Goal: Task Accomplishment & Management: Use online tool/utility

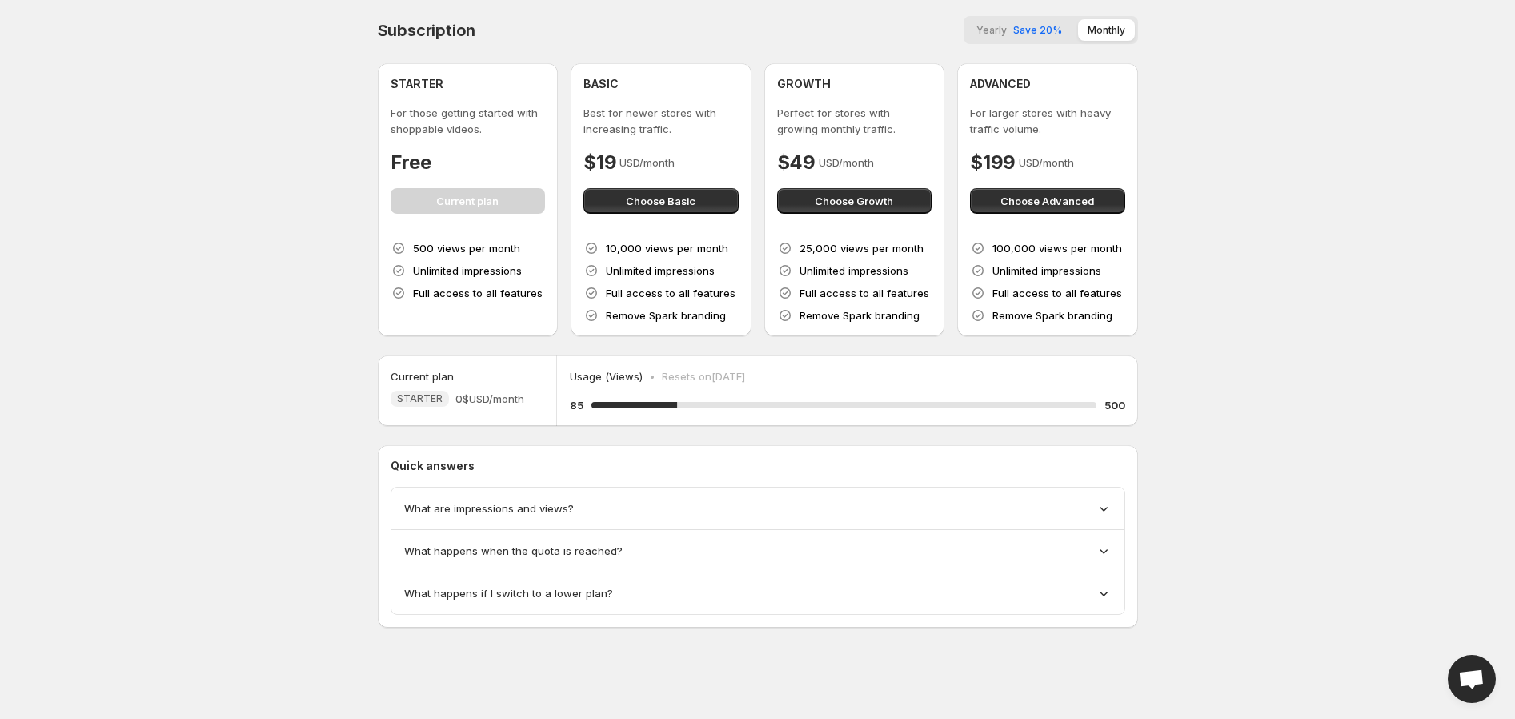
click at [1030, 28] on span "Save 20%" at bounding box center [1037, 30] width 49 height 12
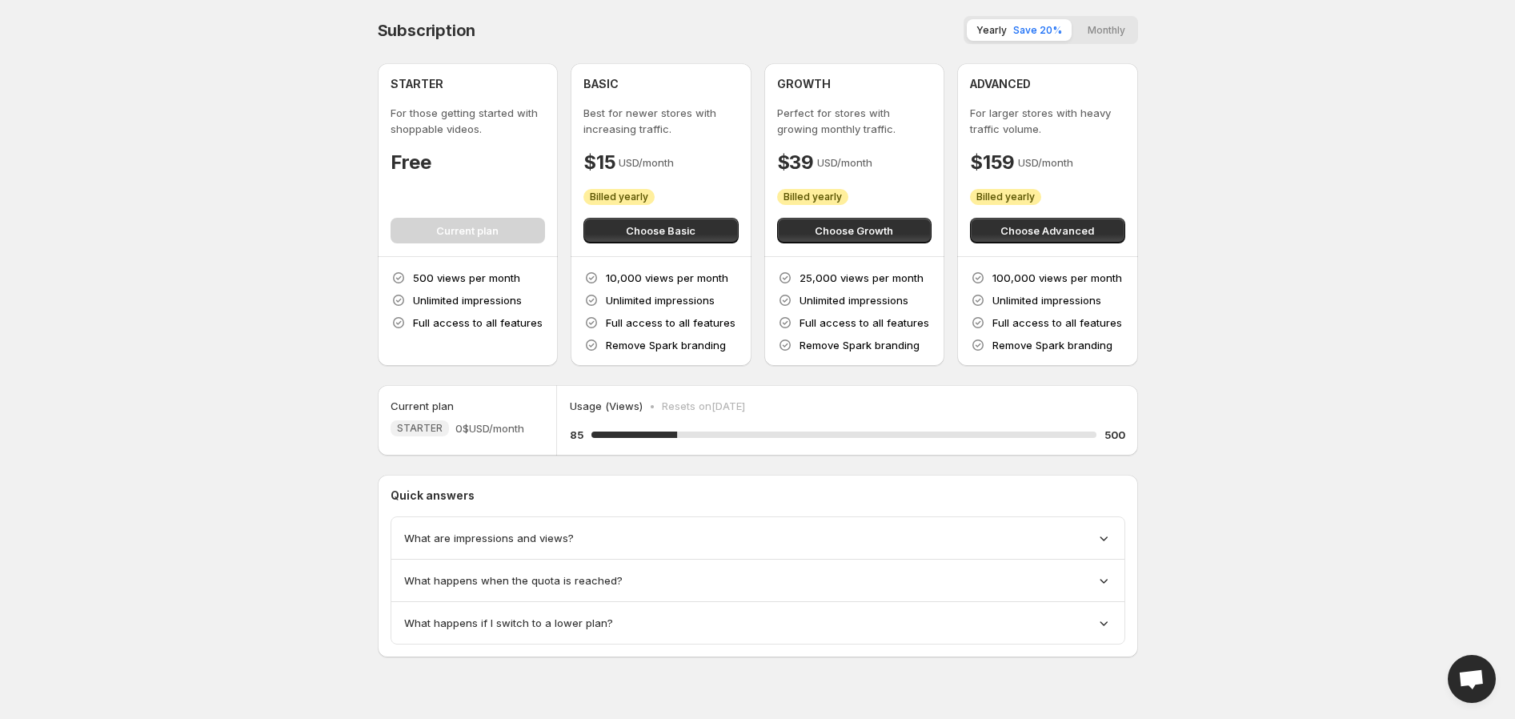
click at [1097, 29] on button "Monthly" at bounding box center [1106, 30] width 57 height 22
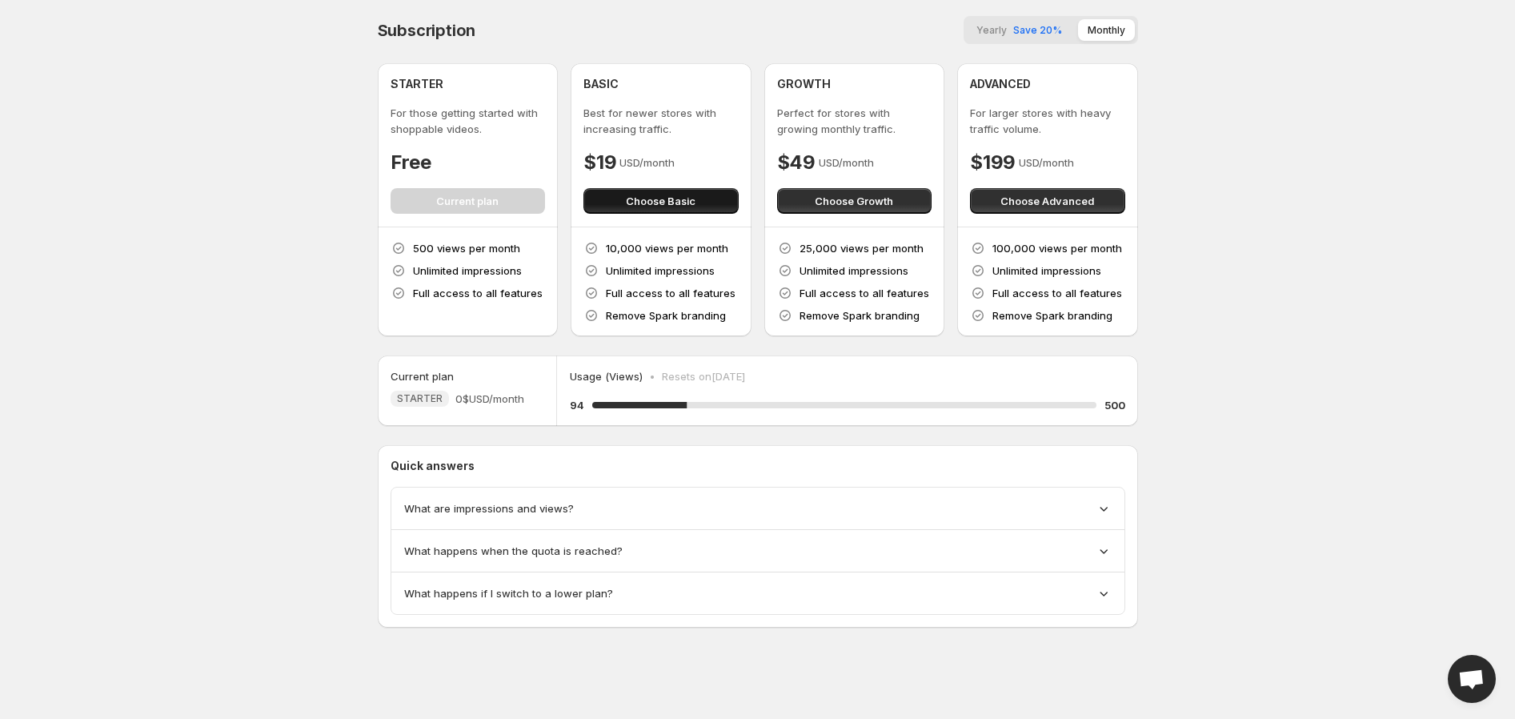
click at [660, 203] on span "Choose Basic" at bounding box center [661, 201] width 70 height 16
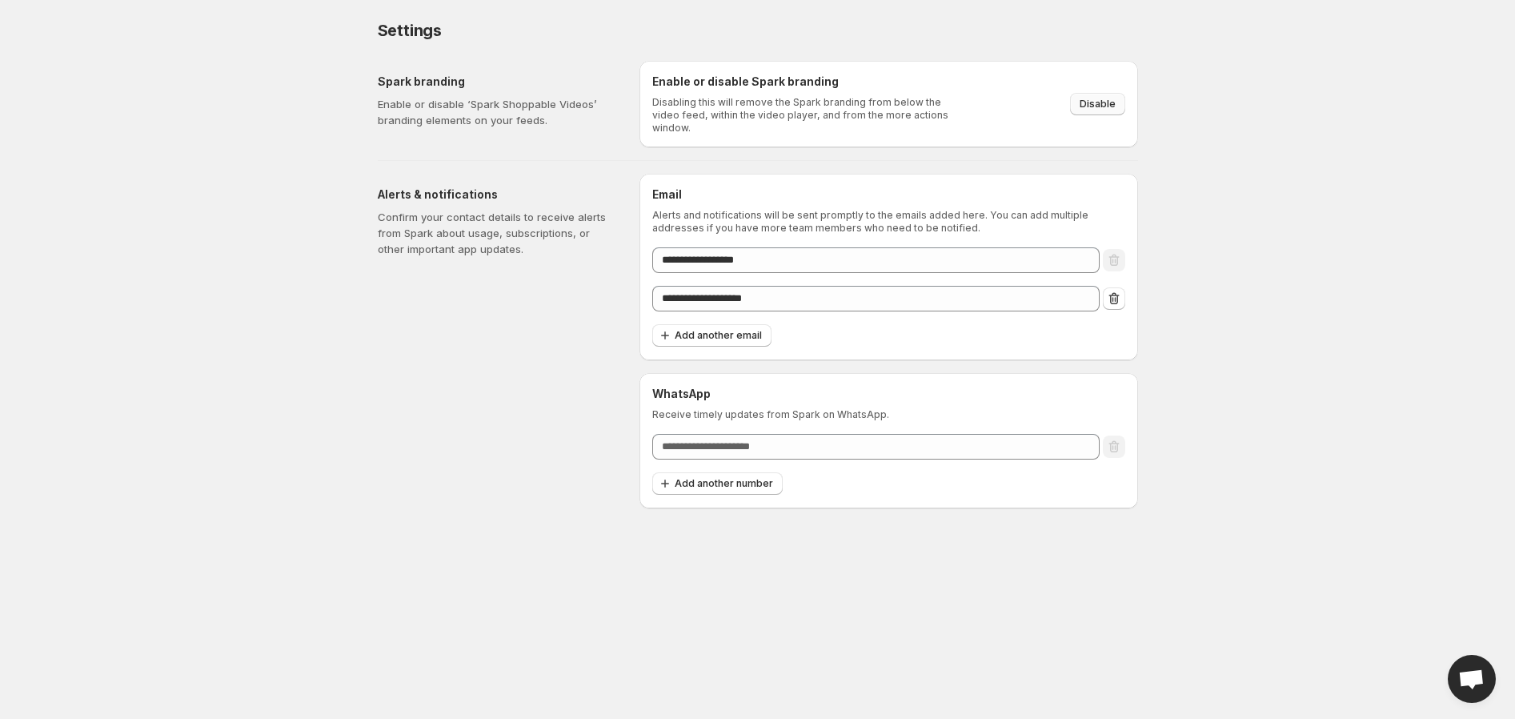
click at [1102, 99] on span "Disable" at bounding box center [1098, 104] width 36 height 13
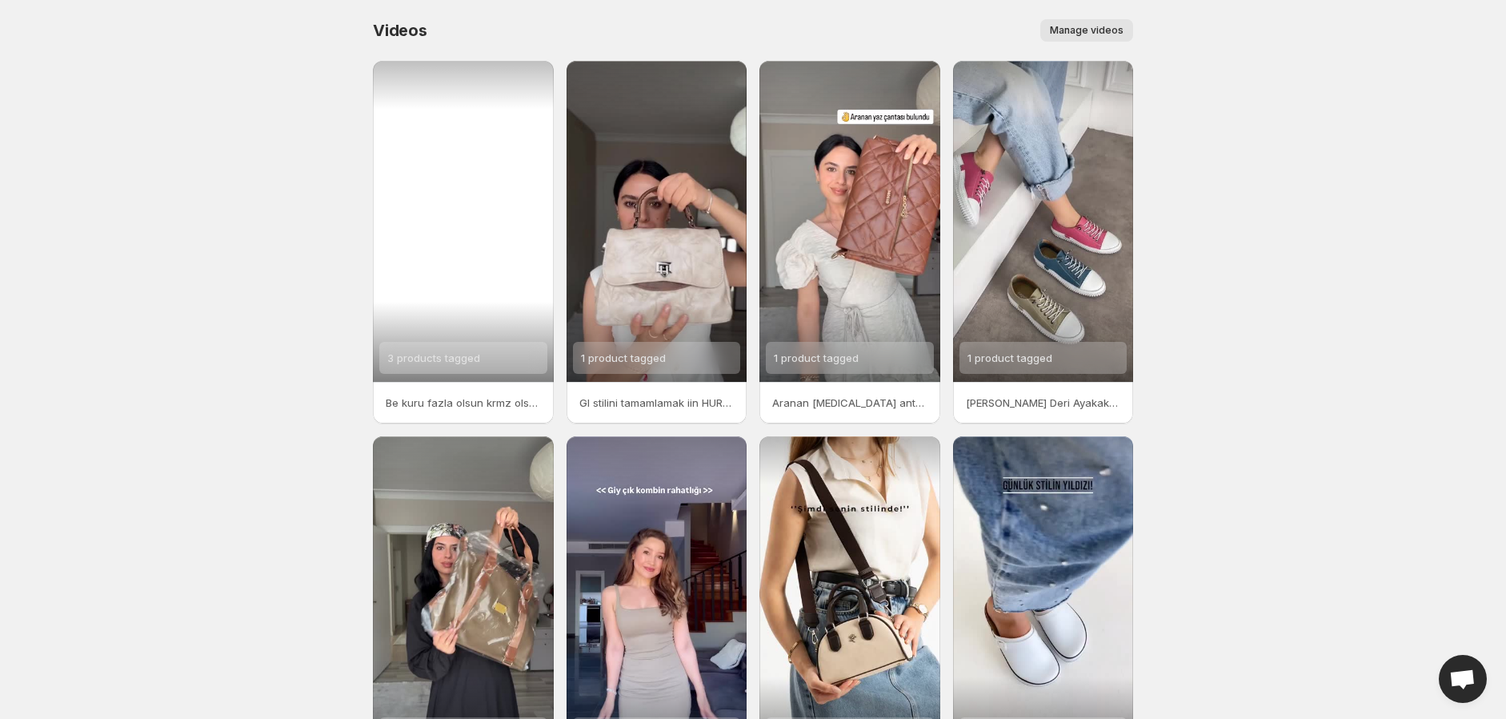
click at [462, 355] on span "3 products tagged" at bounding box center [433, 357] width 93 height 13
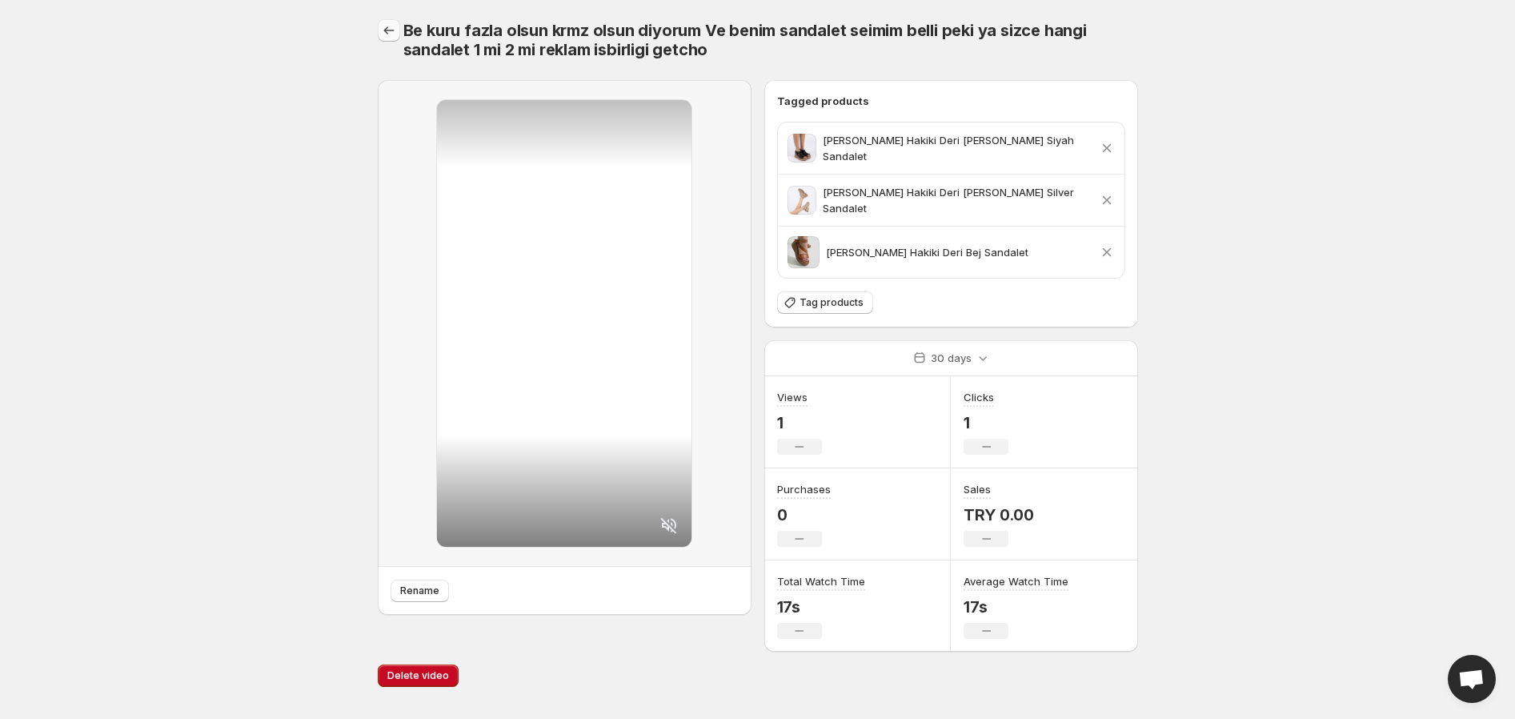
click at [389, 28] on icon "Settings" at bounding box center [389, 30] width 16 height 16
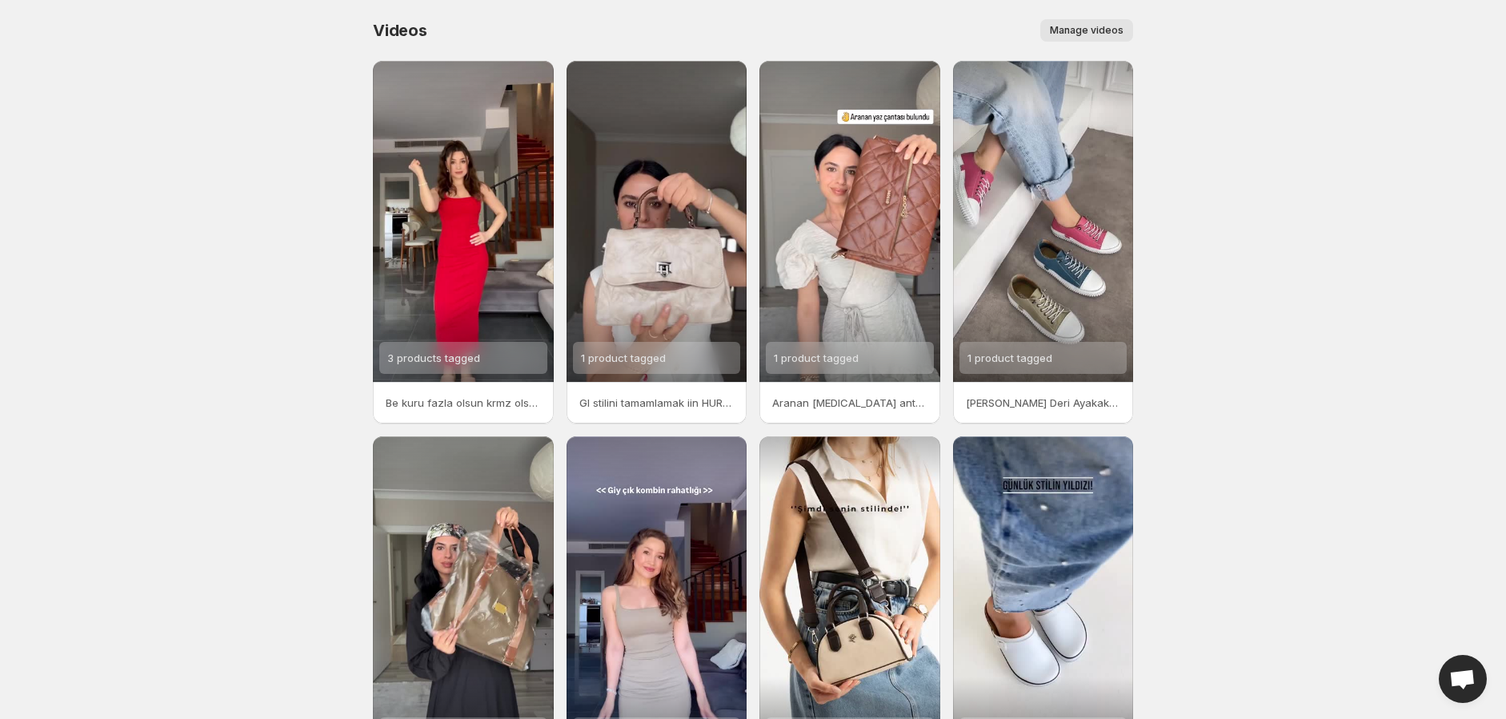
click at [1103, 25] on span "Manage videos" at bounding box center [1087, 30] width 74 height 13
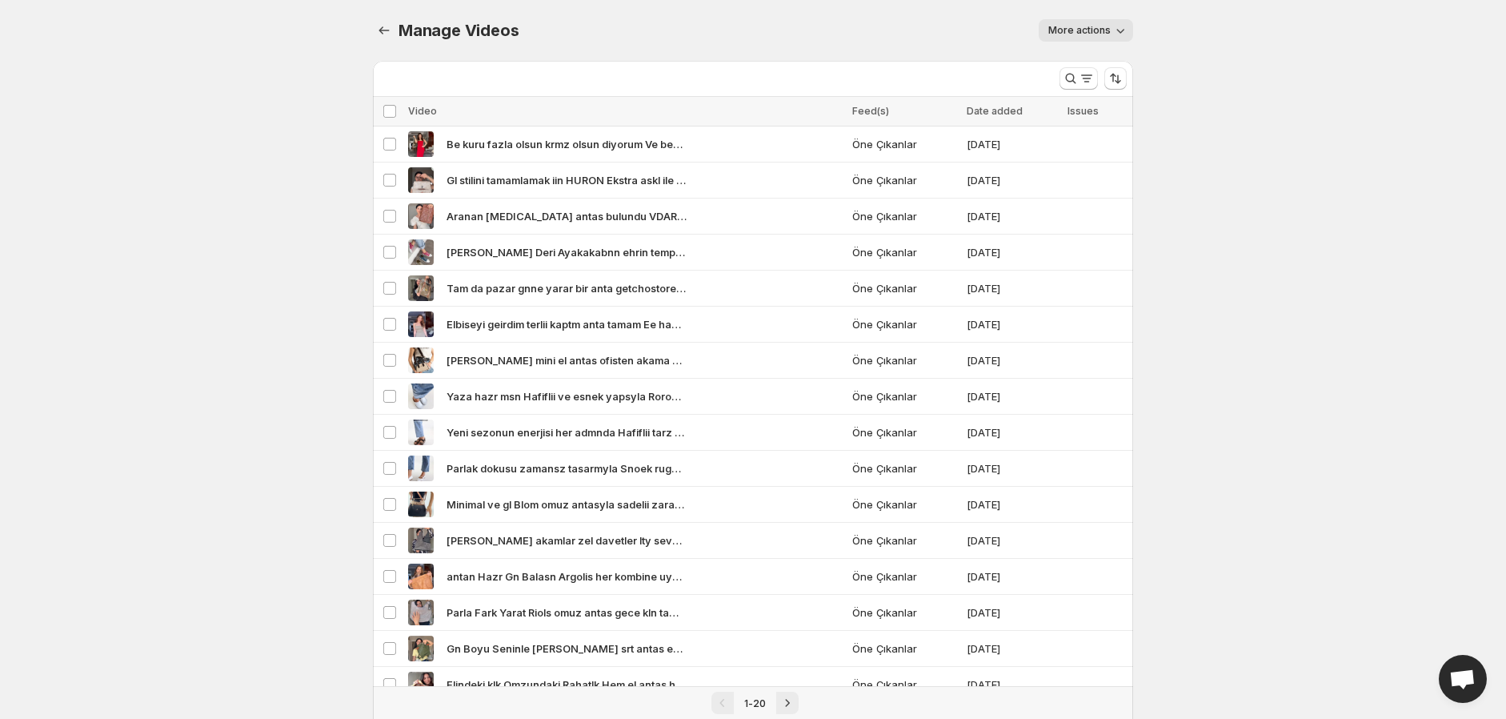
click at [1121, 26] on icon "button" at bounding box center [1121, 30] width 16 height 16
click at [230, 243] on body "Home Feeds Videos Subscription Settings Manage Videos. This page is ready Manag…" at bounding box center [753, 359] width 1506 height 719
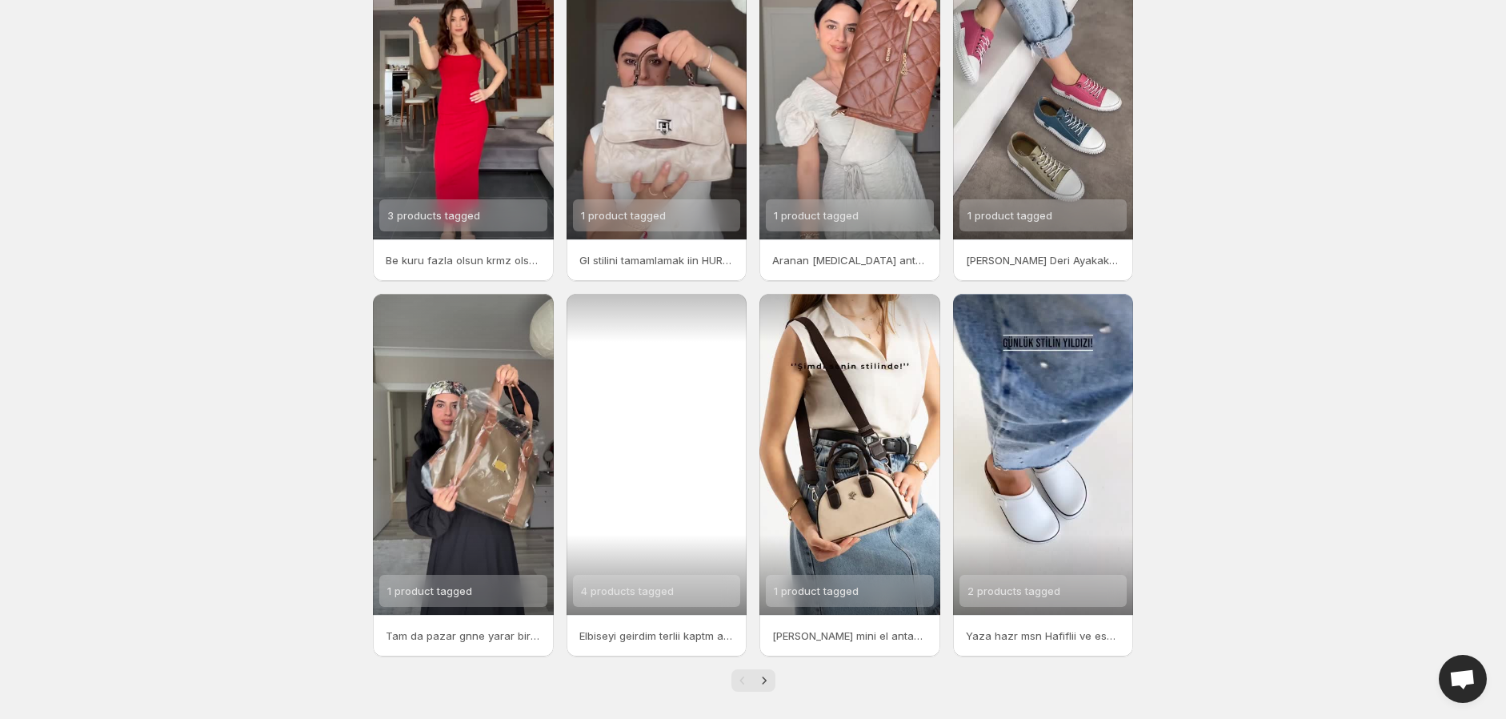
scroll to position [153, 0]
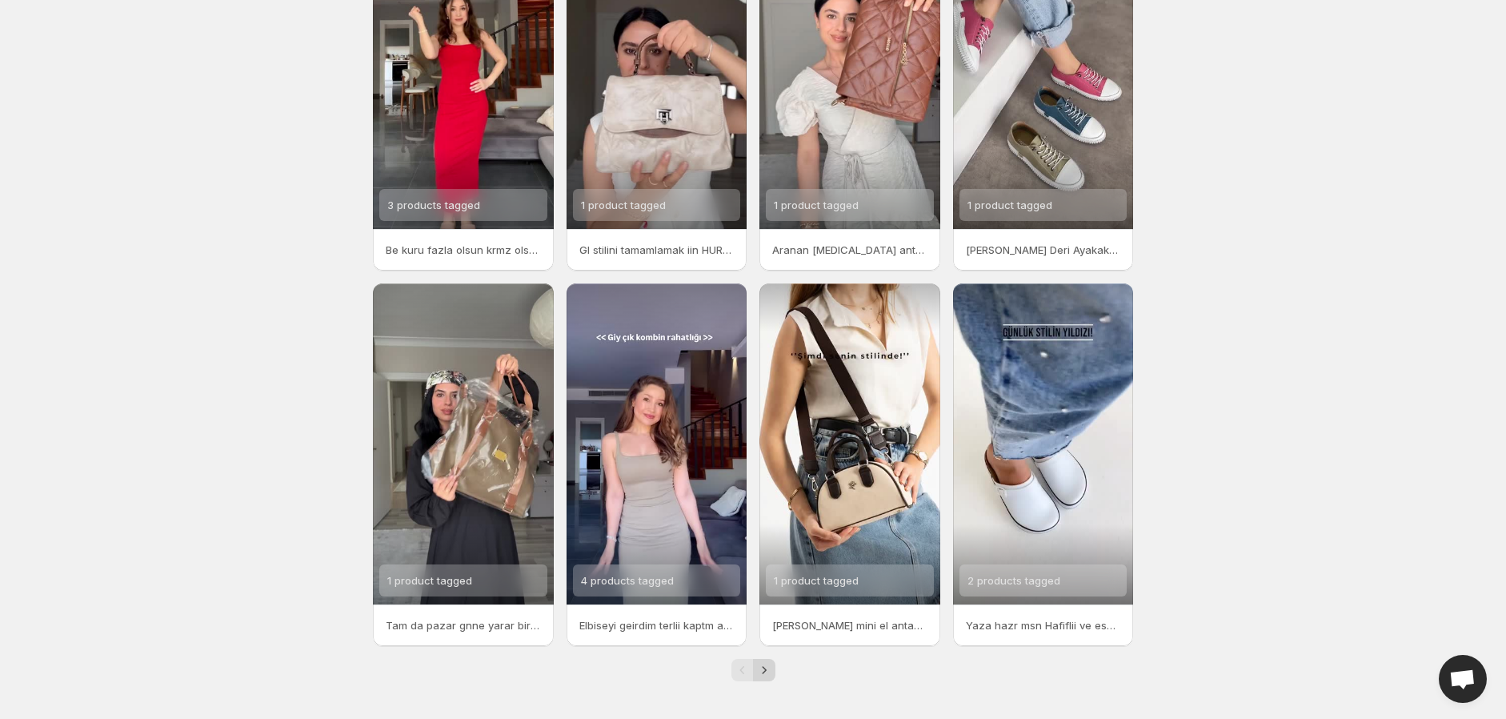
click at [765, 675] on icon "Next" at bounding box center [764, 670] width 16 height 16
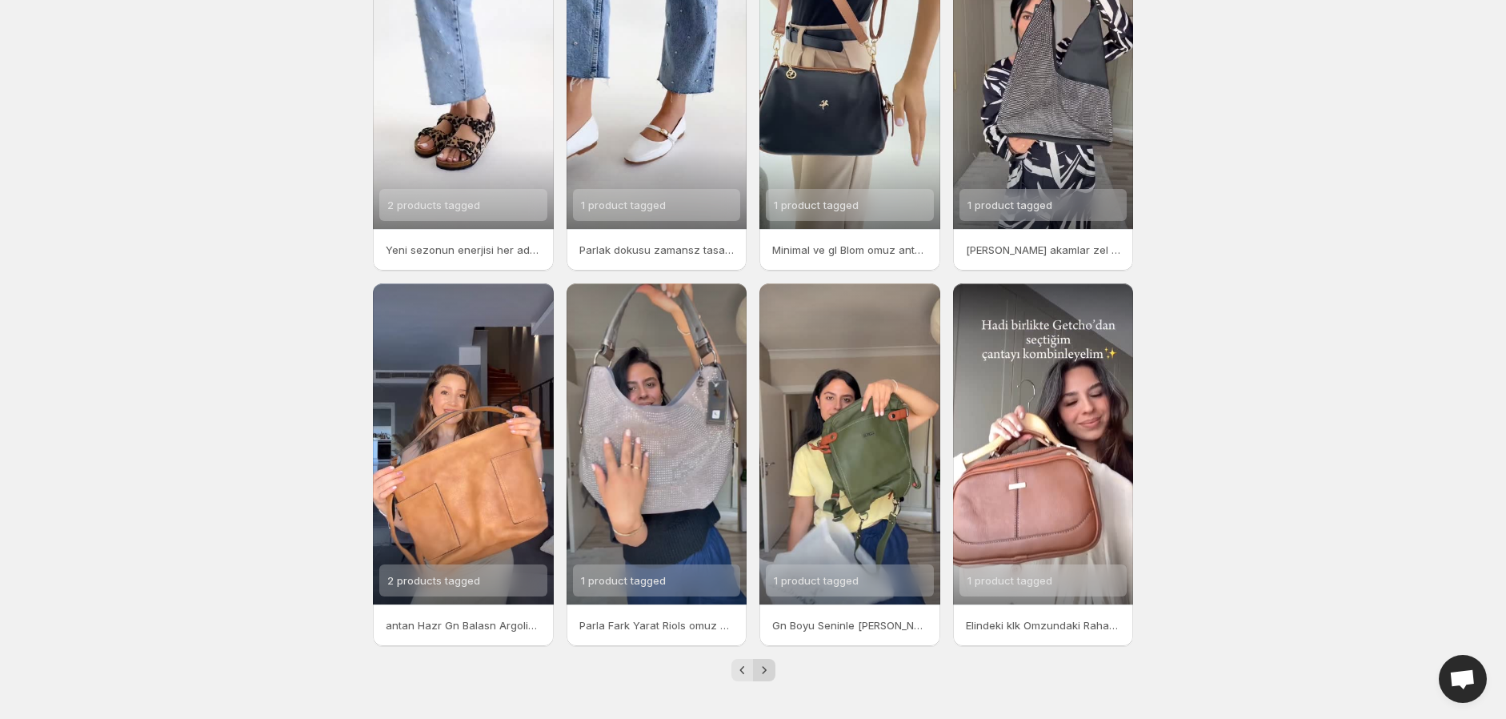
click at [765, 667] on icon "Next" at bounding box center [764, 670] width 16 height 16
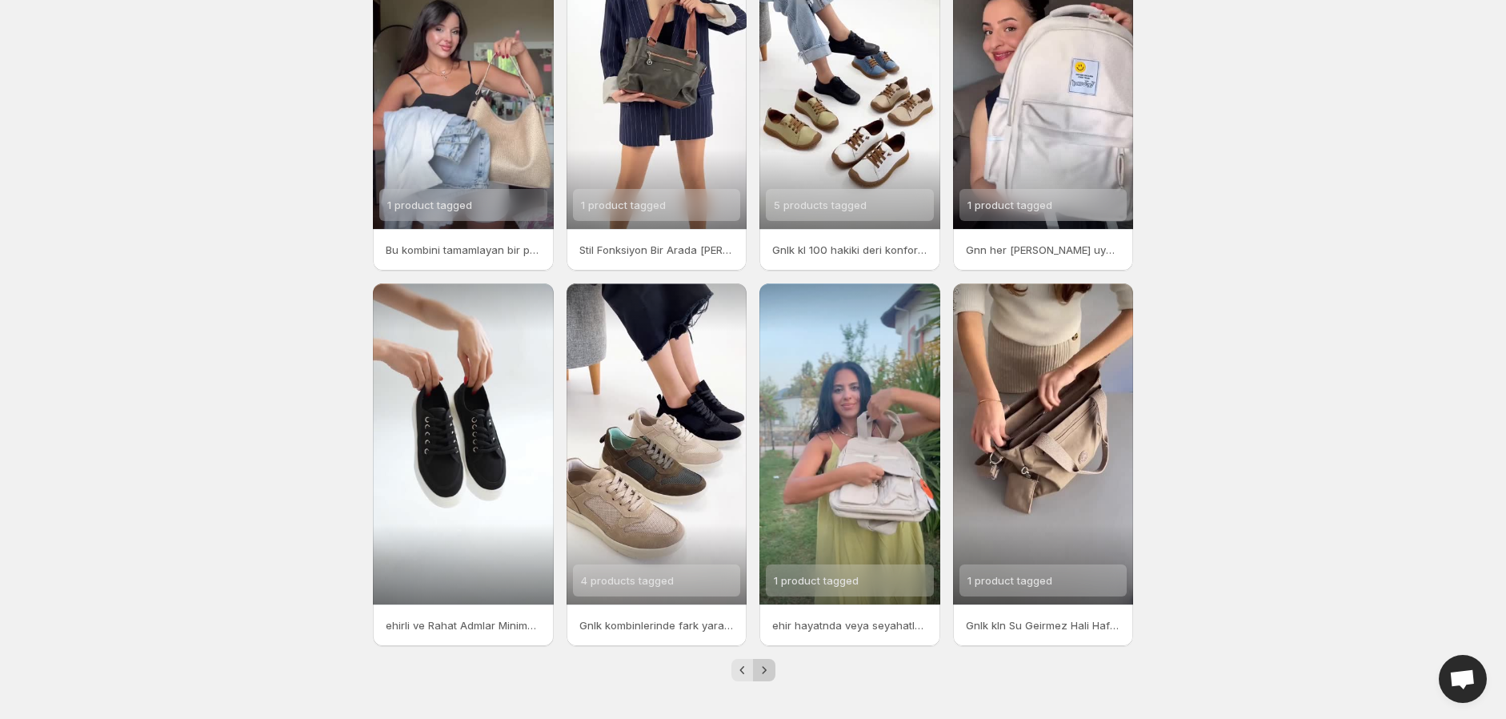
click at [767, 668] on icon "Next" at bounding box center [764, 670] width 16 height 16
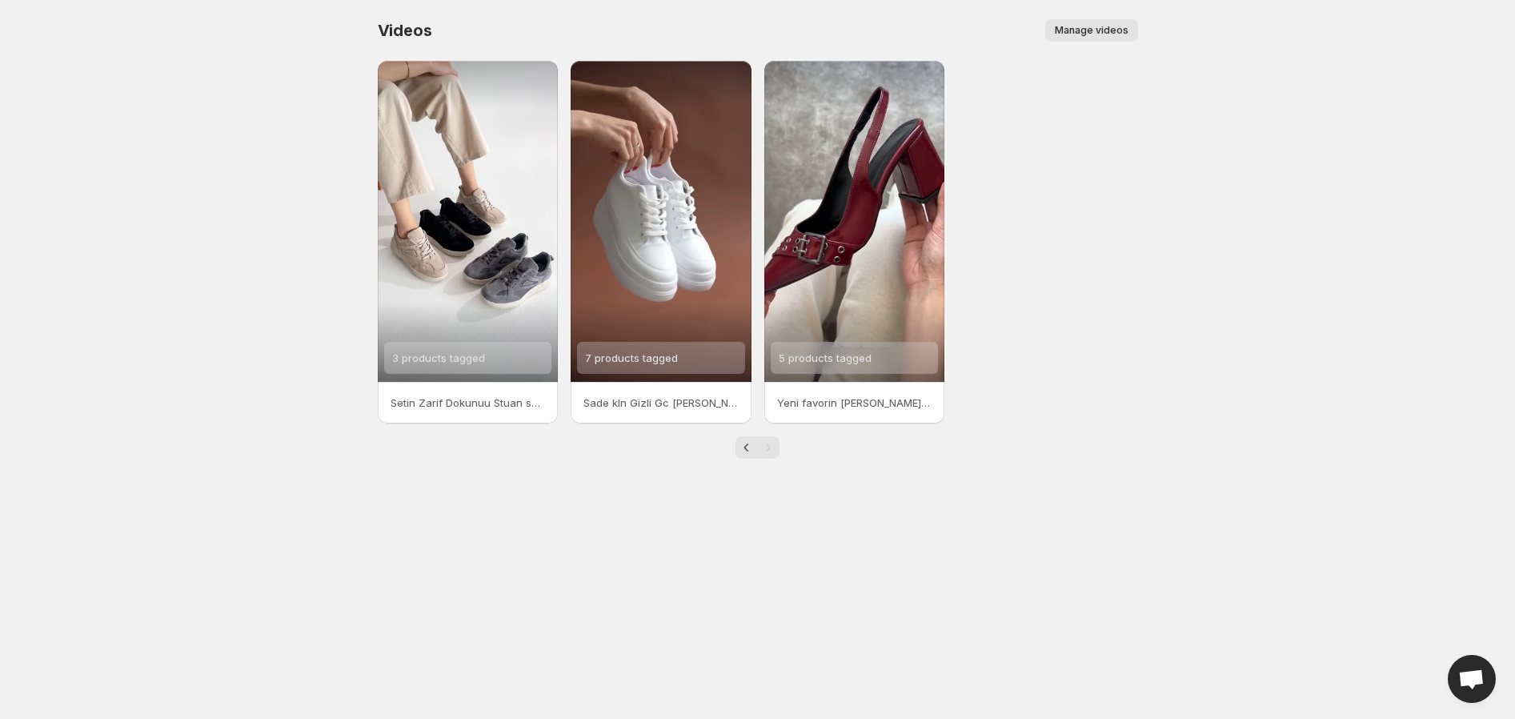
click at [1106, 31] on span "Manage videos" at bounding box center [1092, 30] width 74 height 13
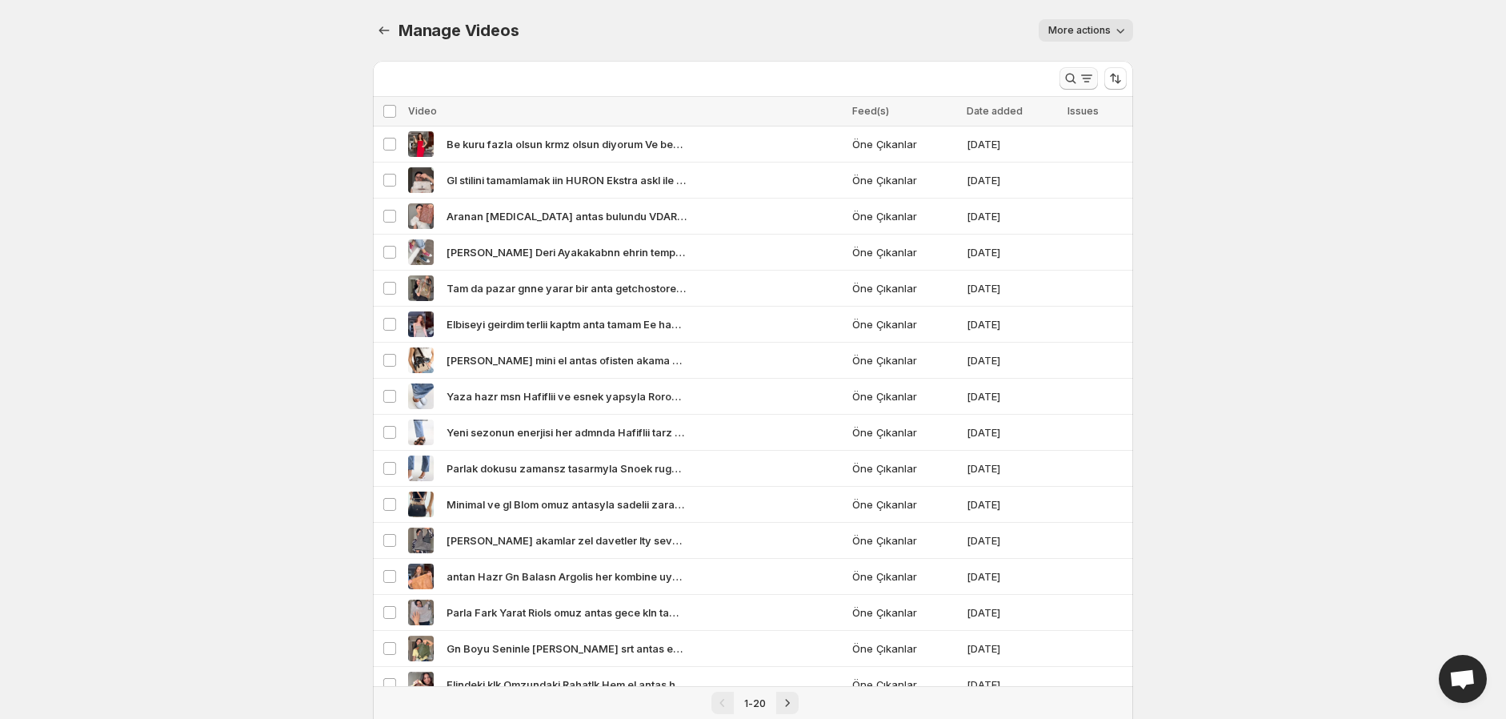
click at [1075, 77] on icon "Search and filter results" at bounding box center [1071, 78] width 16 height 16
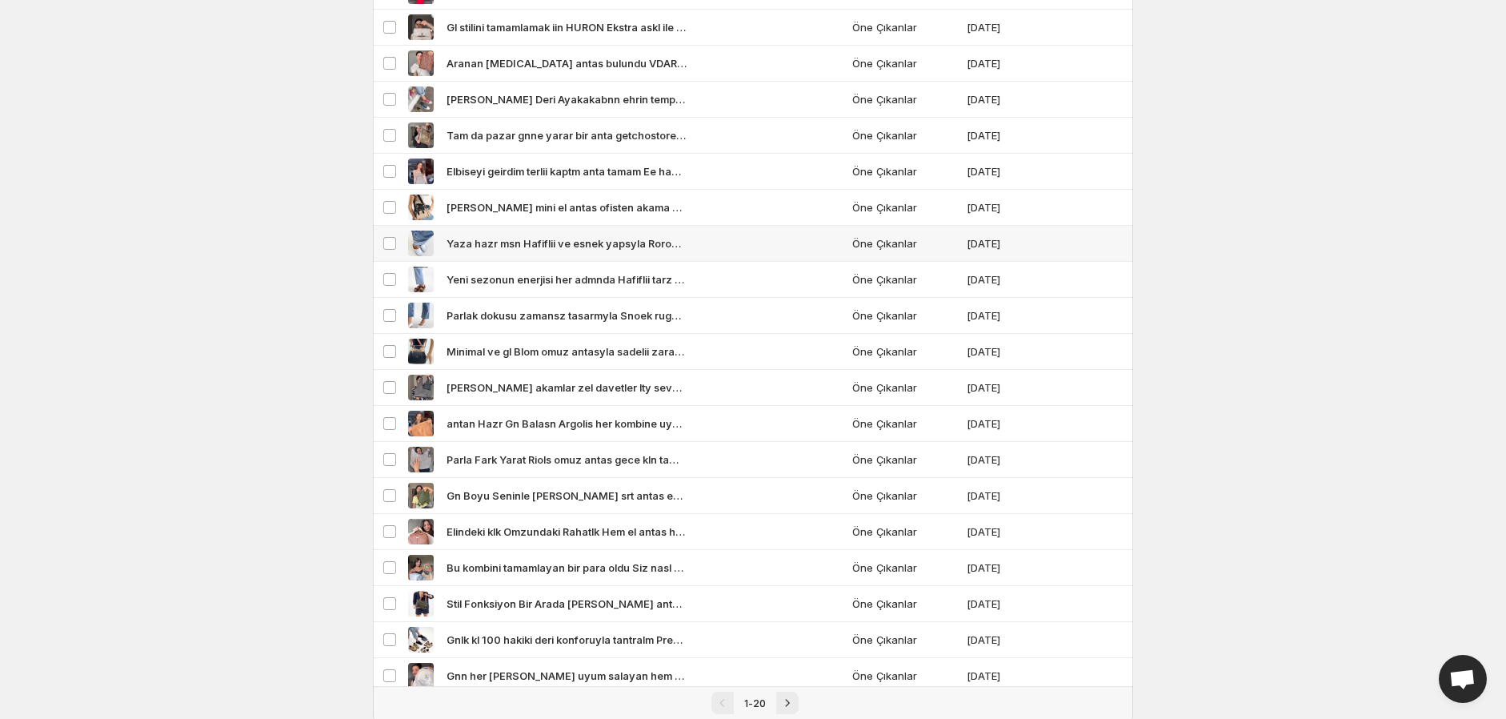
scroll to position [198, 0]
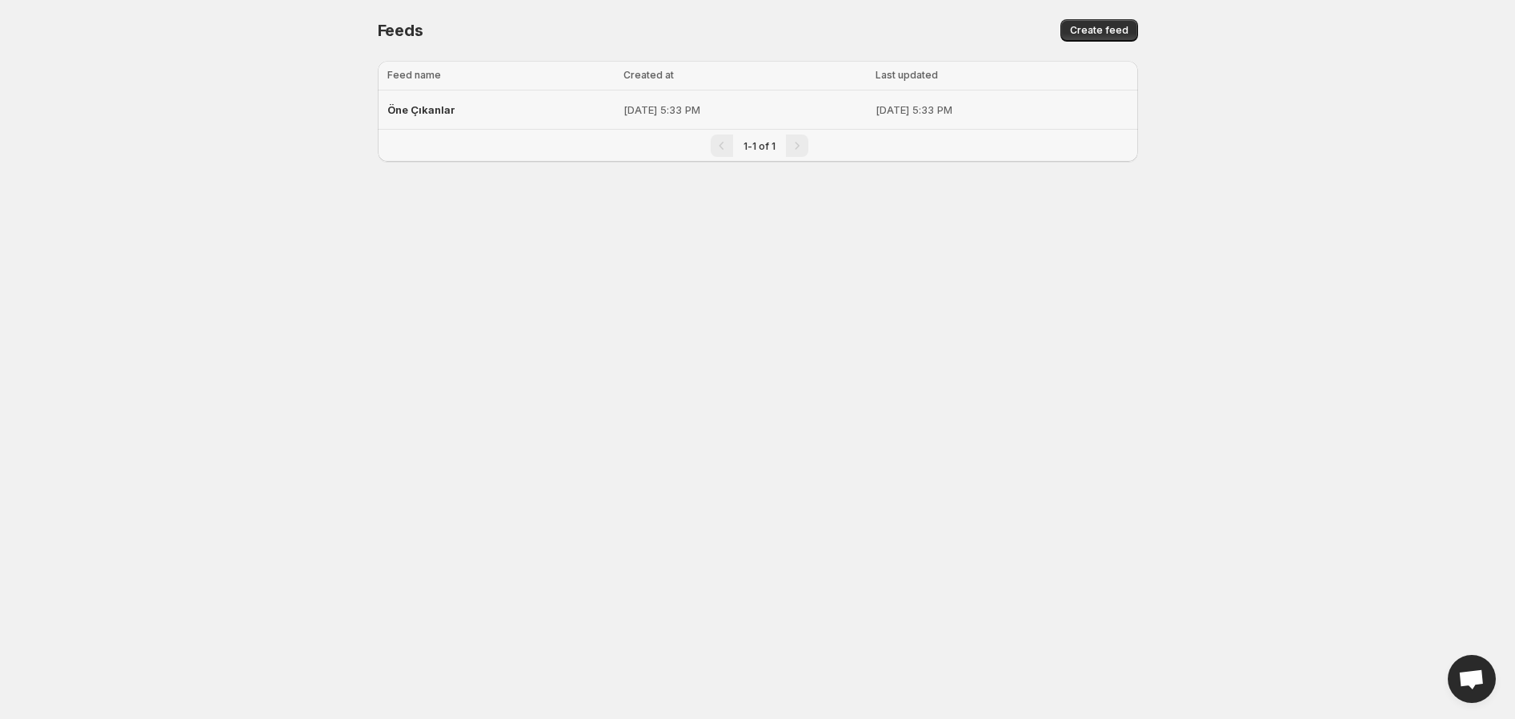
click at [479, 115] on div "Öne Çıkanlar" at bounding box center [500, 109] width 227 height 29
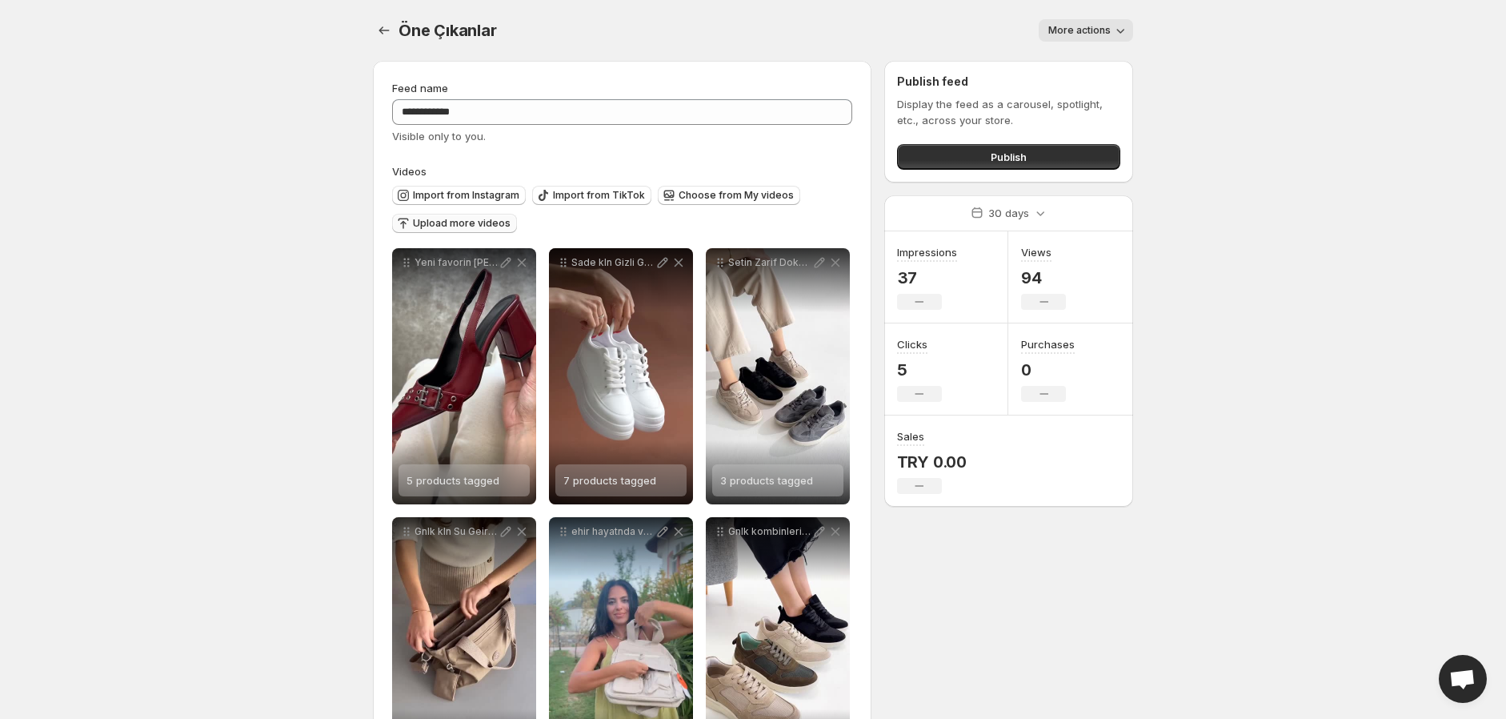
click at [465, 227] on span "Upload more videos" at bounding box center [462, 223] width 98 height 13
click at [475, 194] on span "Import from Instagram" at bounding box center [466, 195] width 106 height 13
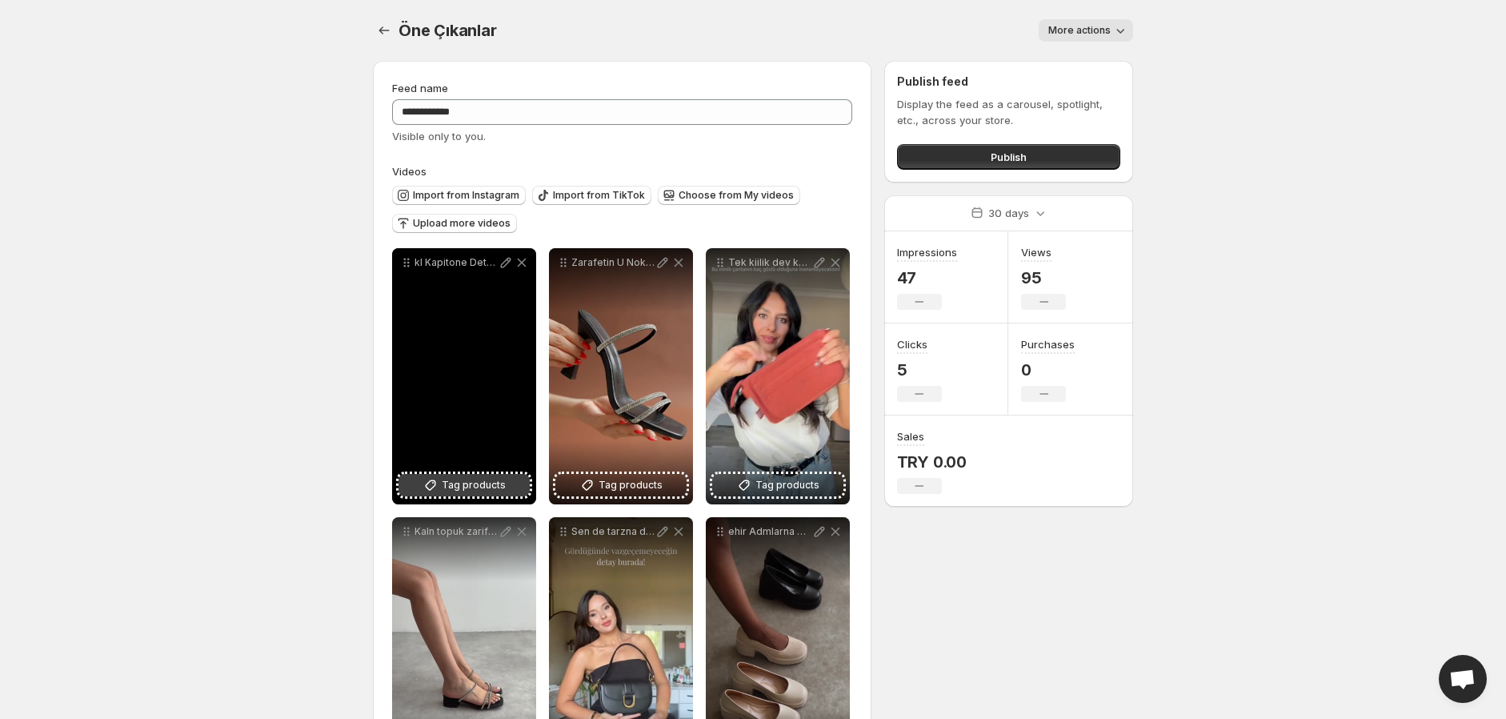
click at [480, 487] on span "Tag products" at bounding box center [474, 485] width 64 height 16
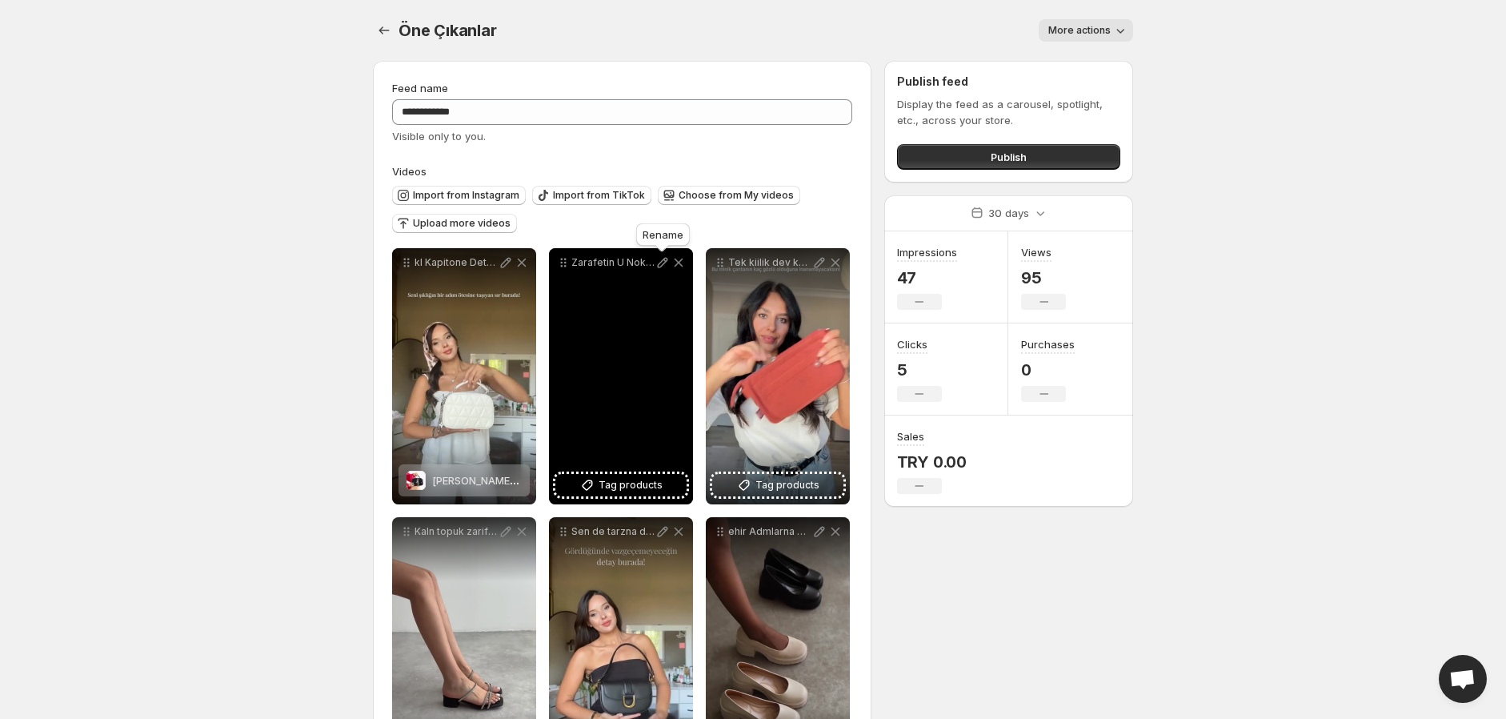
click at [659, 266] on icon at bounding box center [663, 263] width 16 height 16
type input "**********"
click at [633, 483] on span "Tag products" at bounding box center [631, 485] width 64 height 16
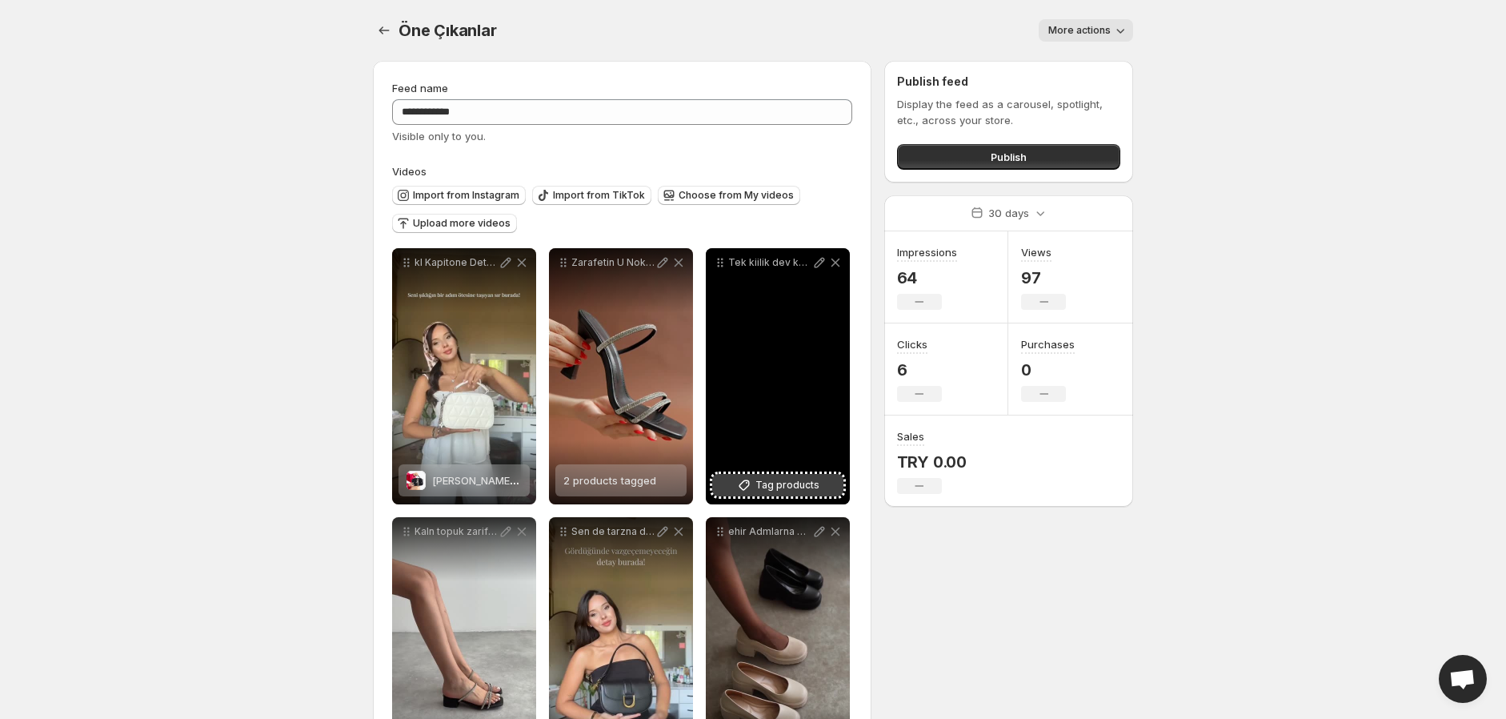
click at [781, 487] on span "Tag products" at bounding box center [788, 485] width 64 height 16
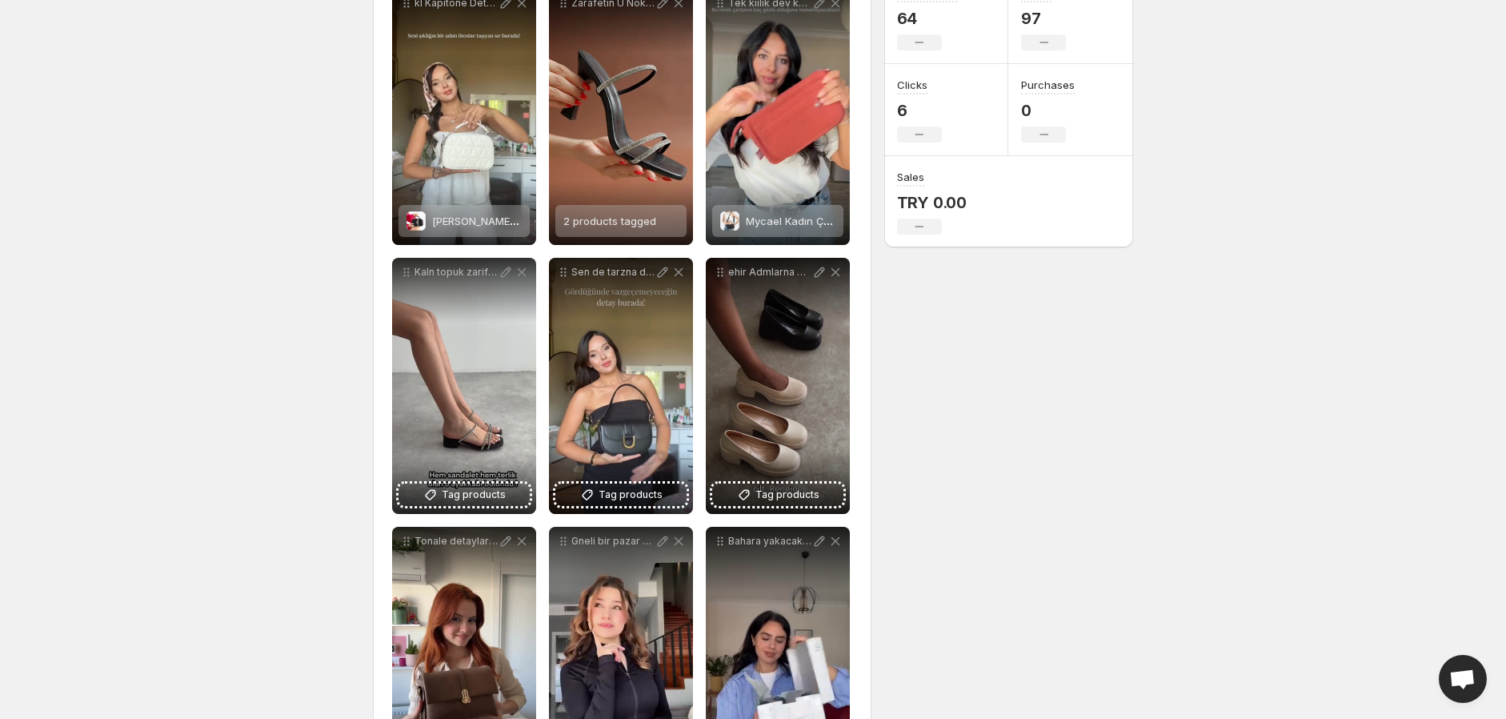
scroll to position [267, 0]
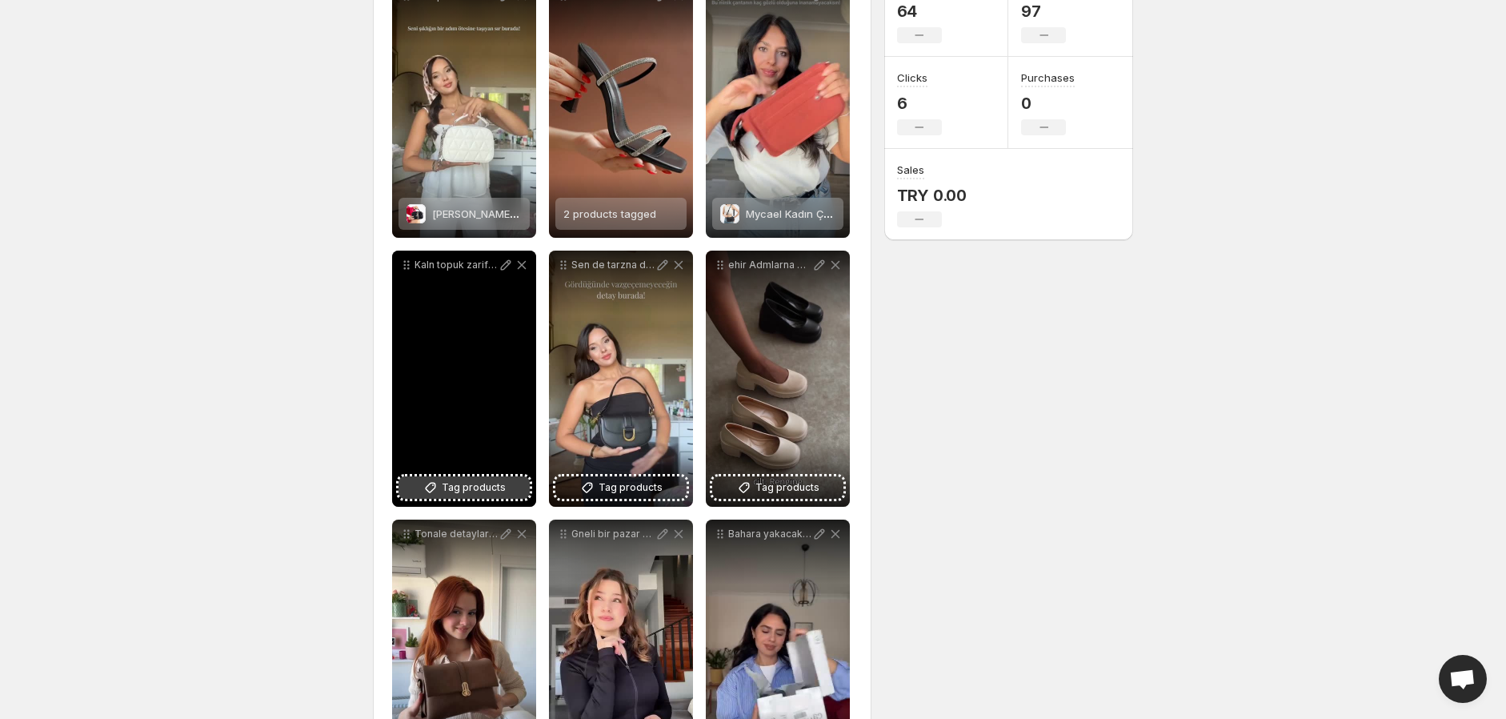
click at [487, 486] on span "Tag products" at bounding box center [474, 487] width 64 height 16
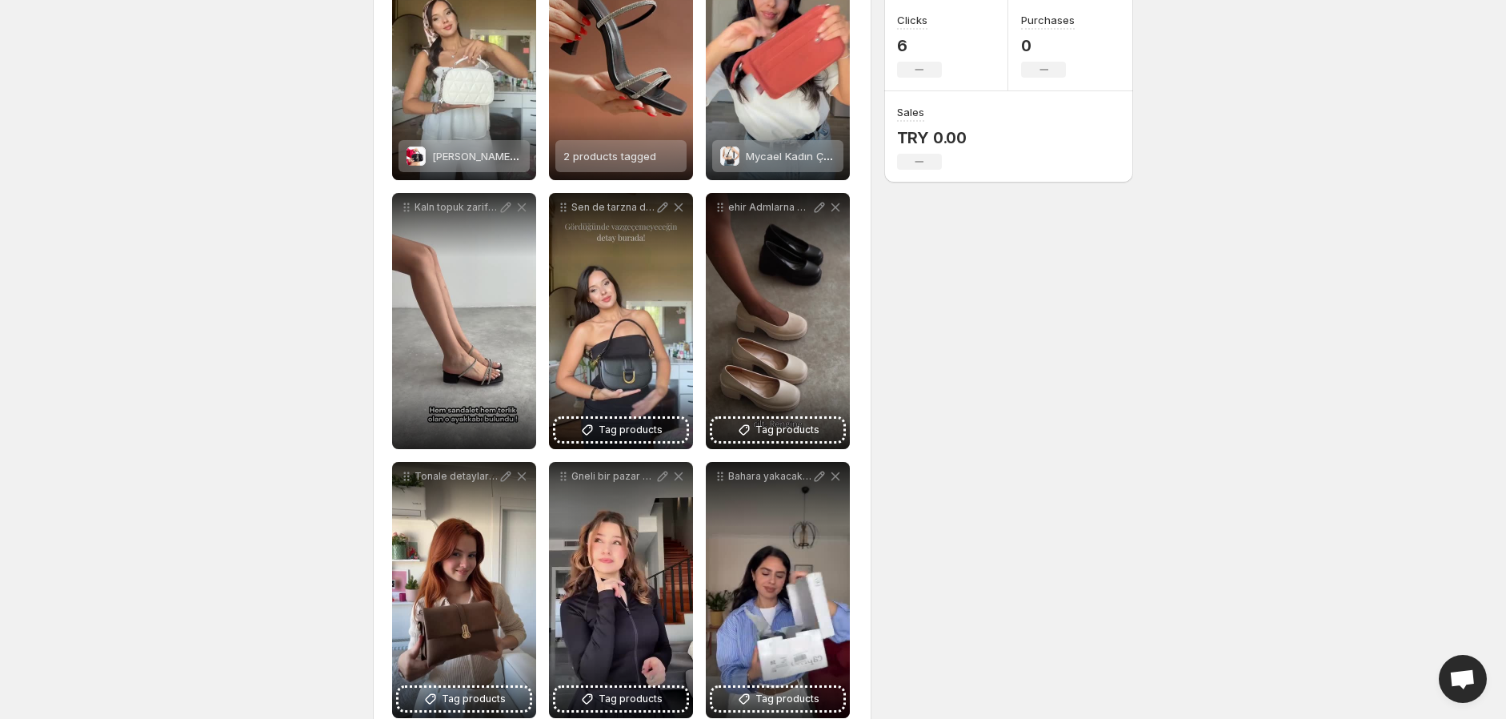
scroll to position [355, 0]
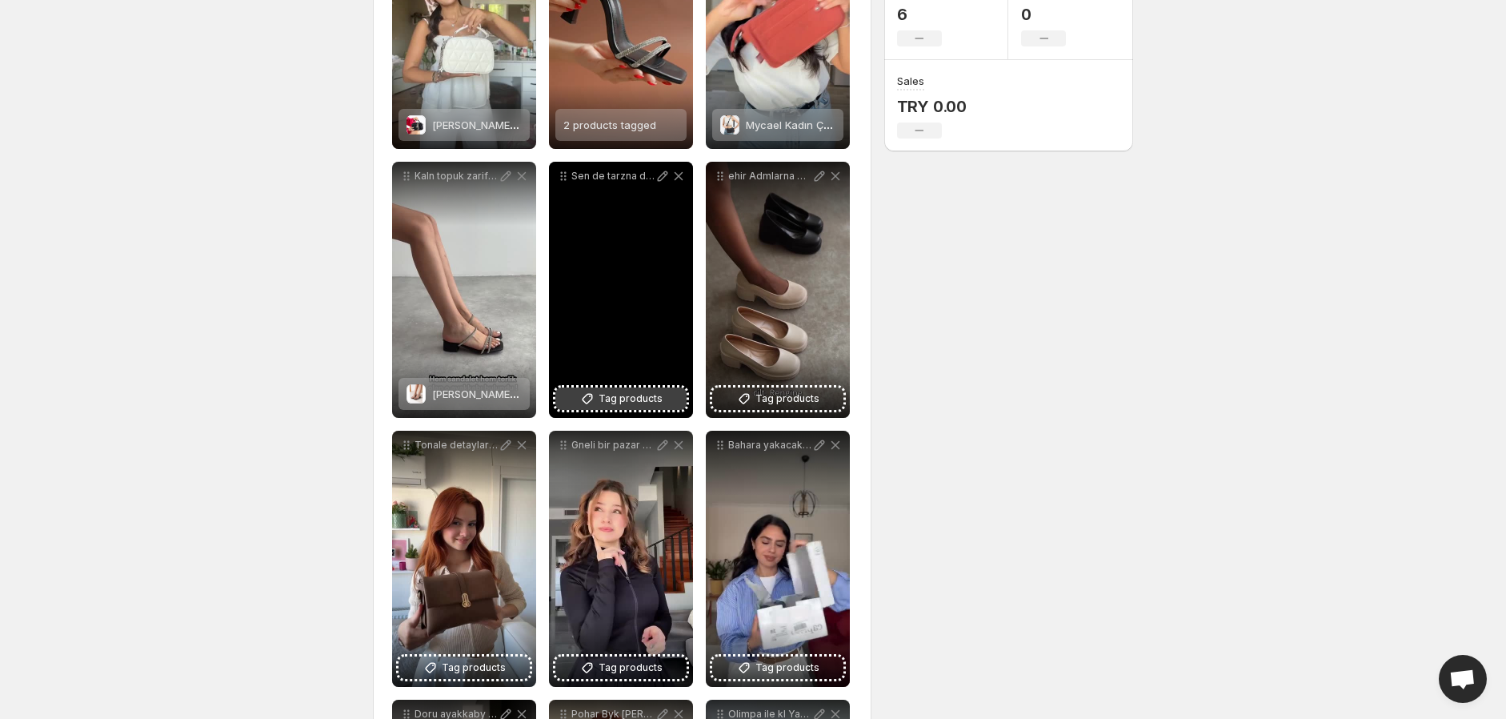
click at [635, 403] on span "Tag products" at bounding box center [631, 399] width 64 height 16
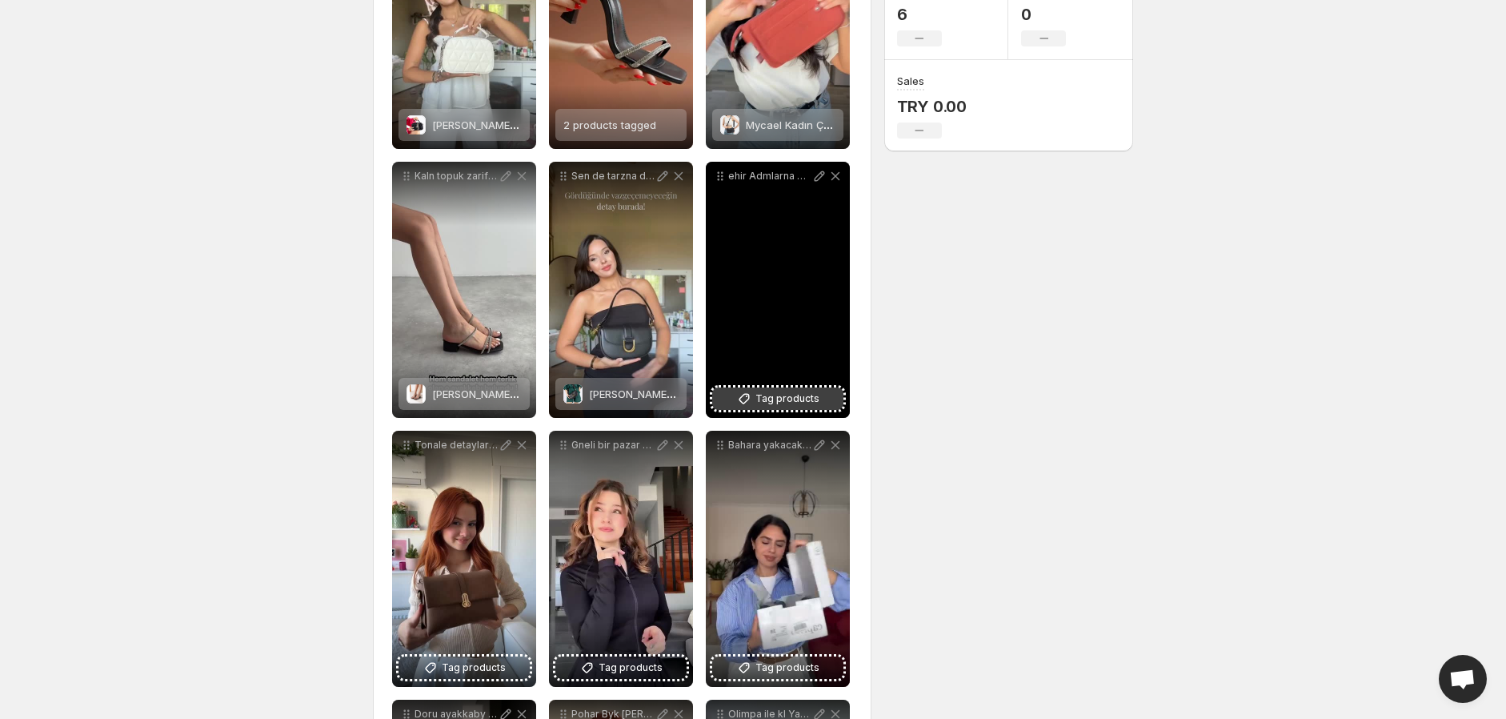
click at [800, 399] on span "Tag products" at bounding box center [788, 399] width 64 height 16
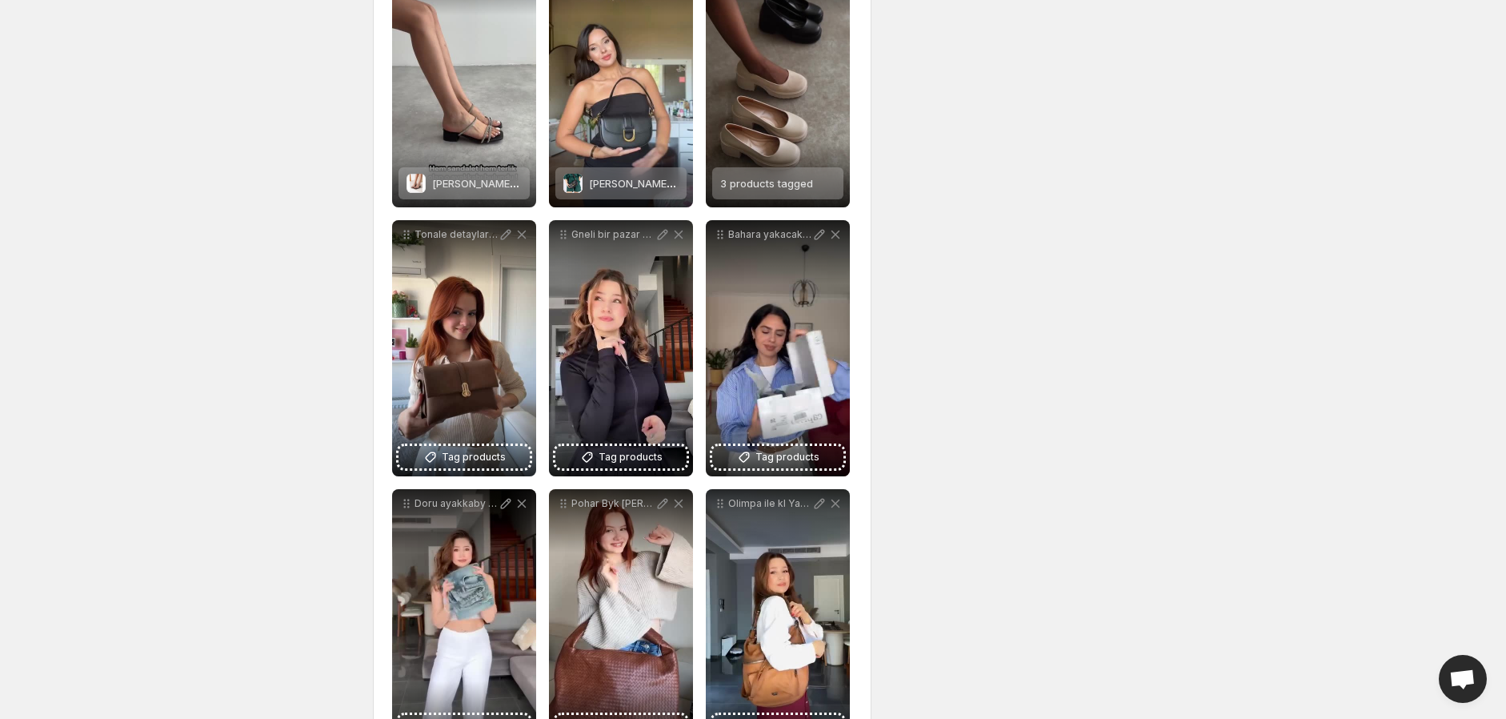
scroll to position [622, 0]
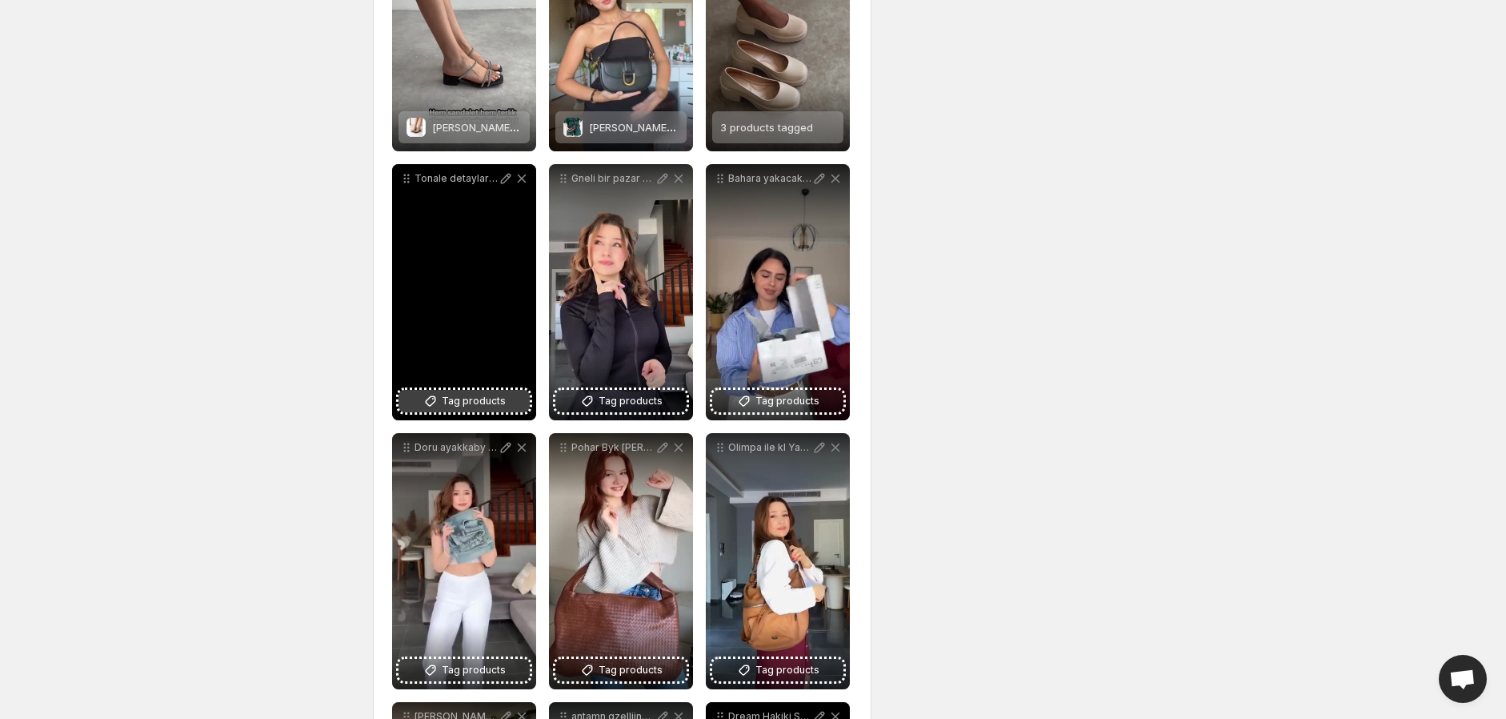
click at [442, 399] on button "Tag products" at bounding box center [464, 401] width 131 height 22
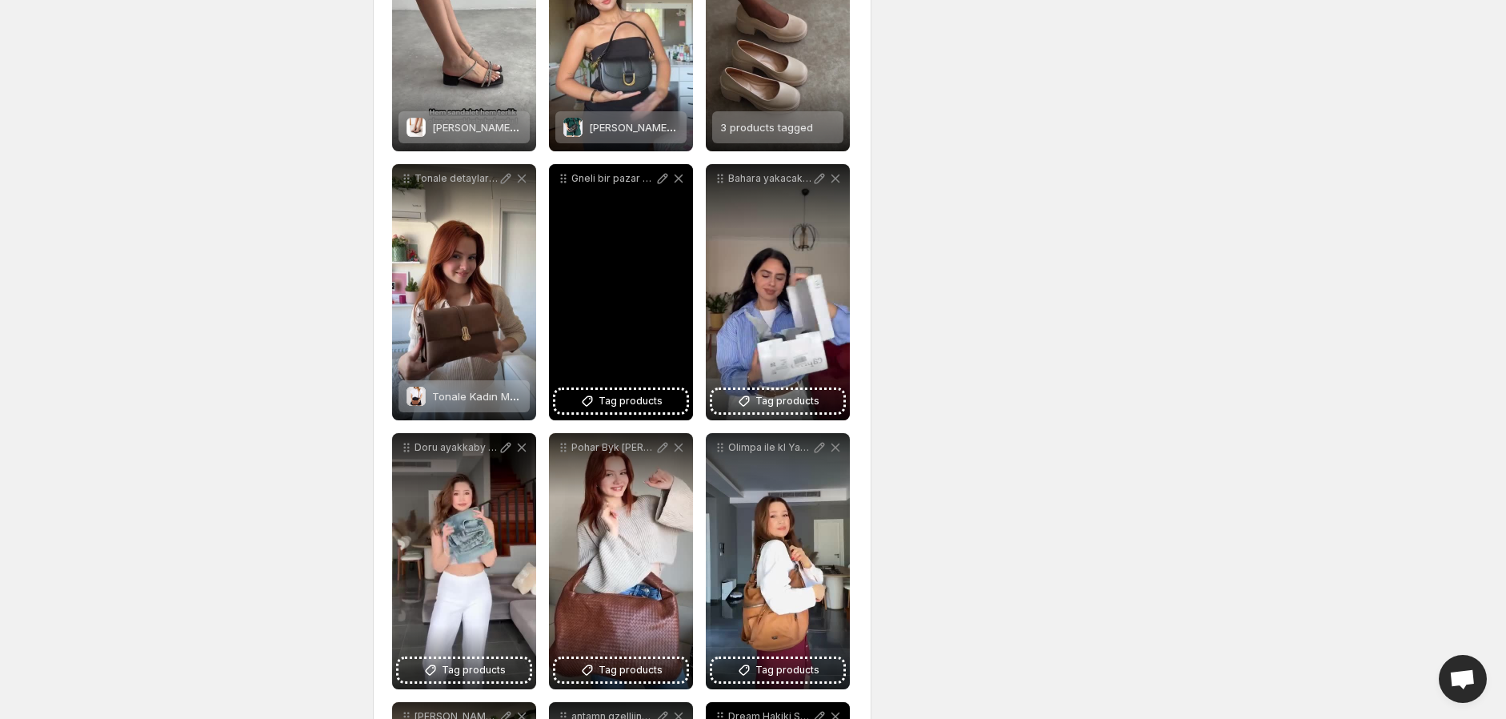
click at [620, 331] on div "Gneli bir pazar gnn biraz sahilde yryp kahve ierek deerlendirmek gibisi yok Paz…" at bounding box center [621, 292] width 144 height 256
click at [598, 399] on button "Tag products" at bounding box center [620, 401] width 131 height 22
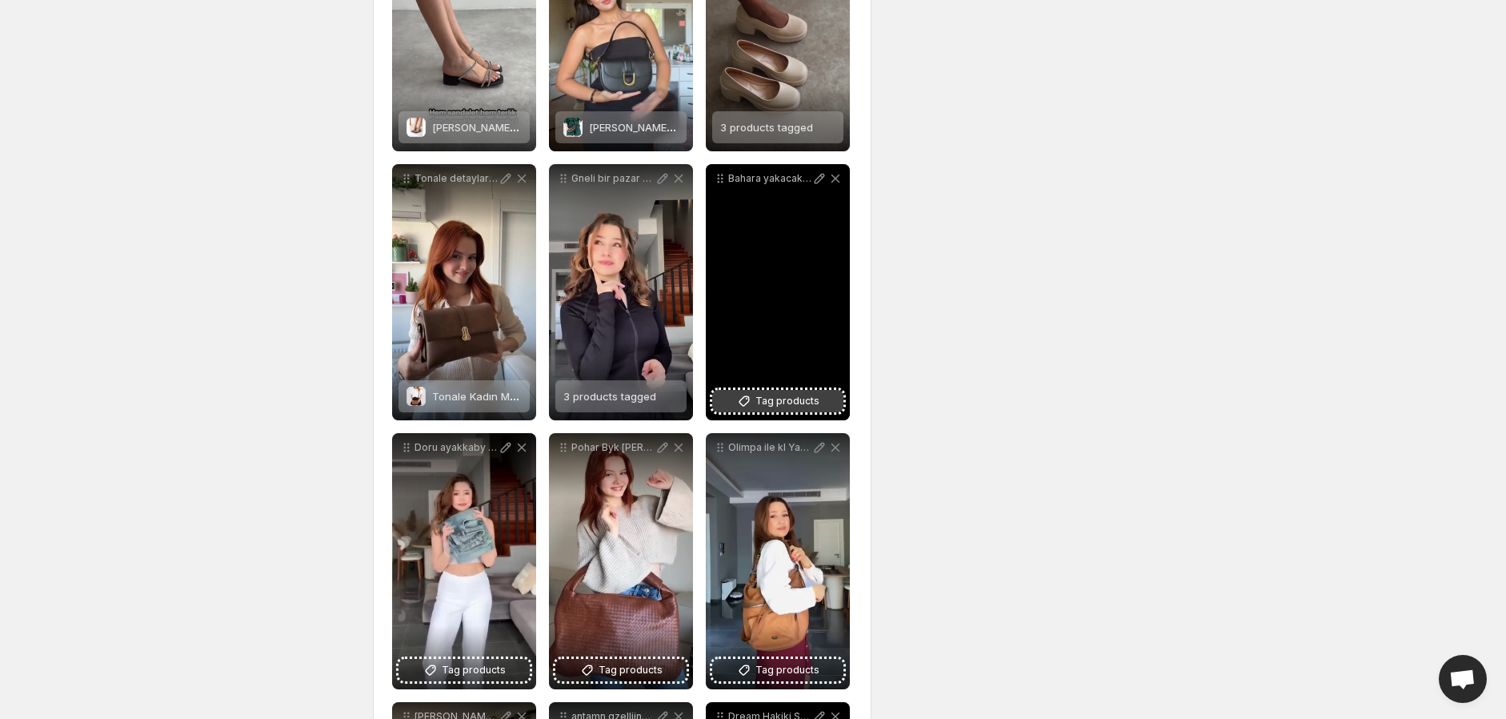
click at [774, 400] on span "Tag products" at bounding box center [788, 401] width 64 height 16
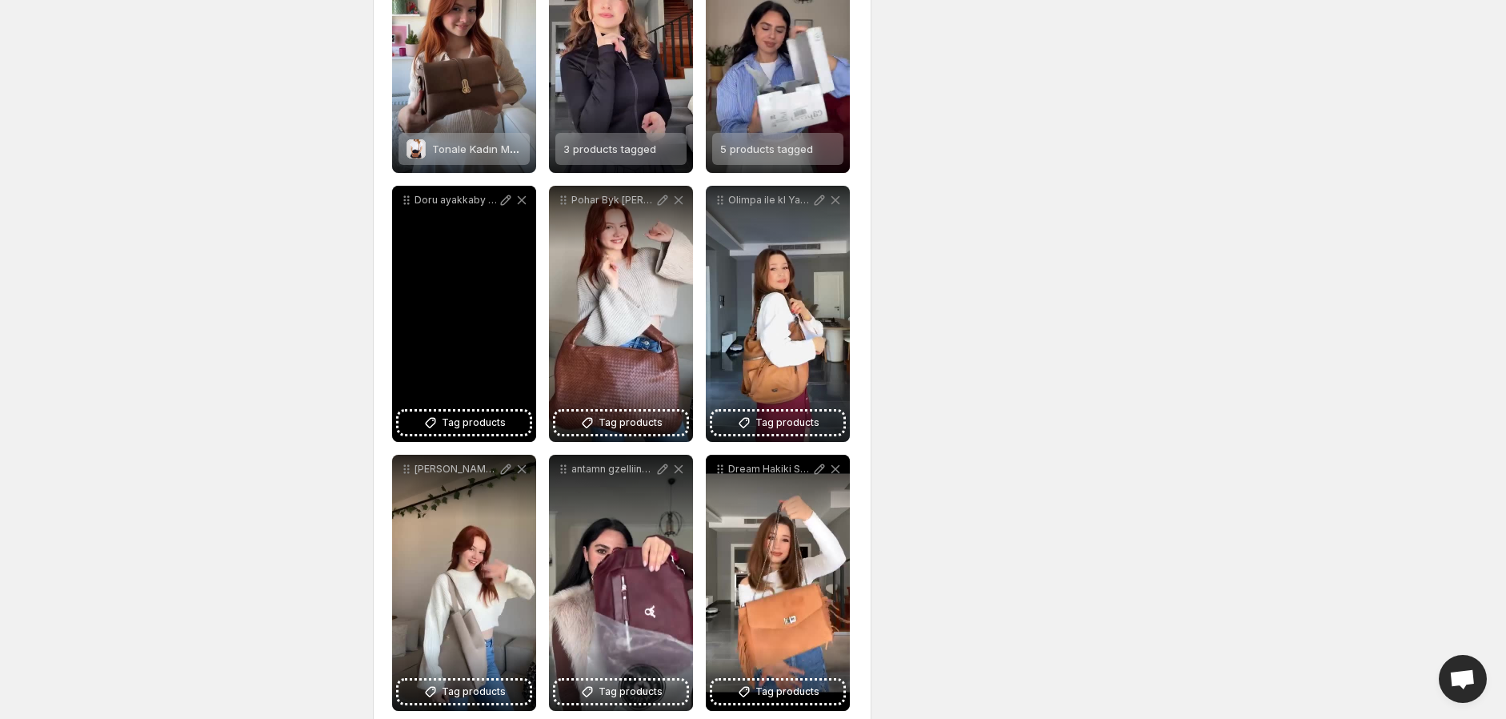
scroll to position [889, 0]
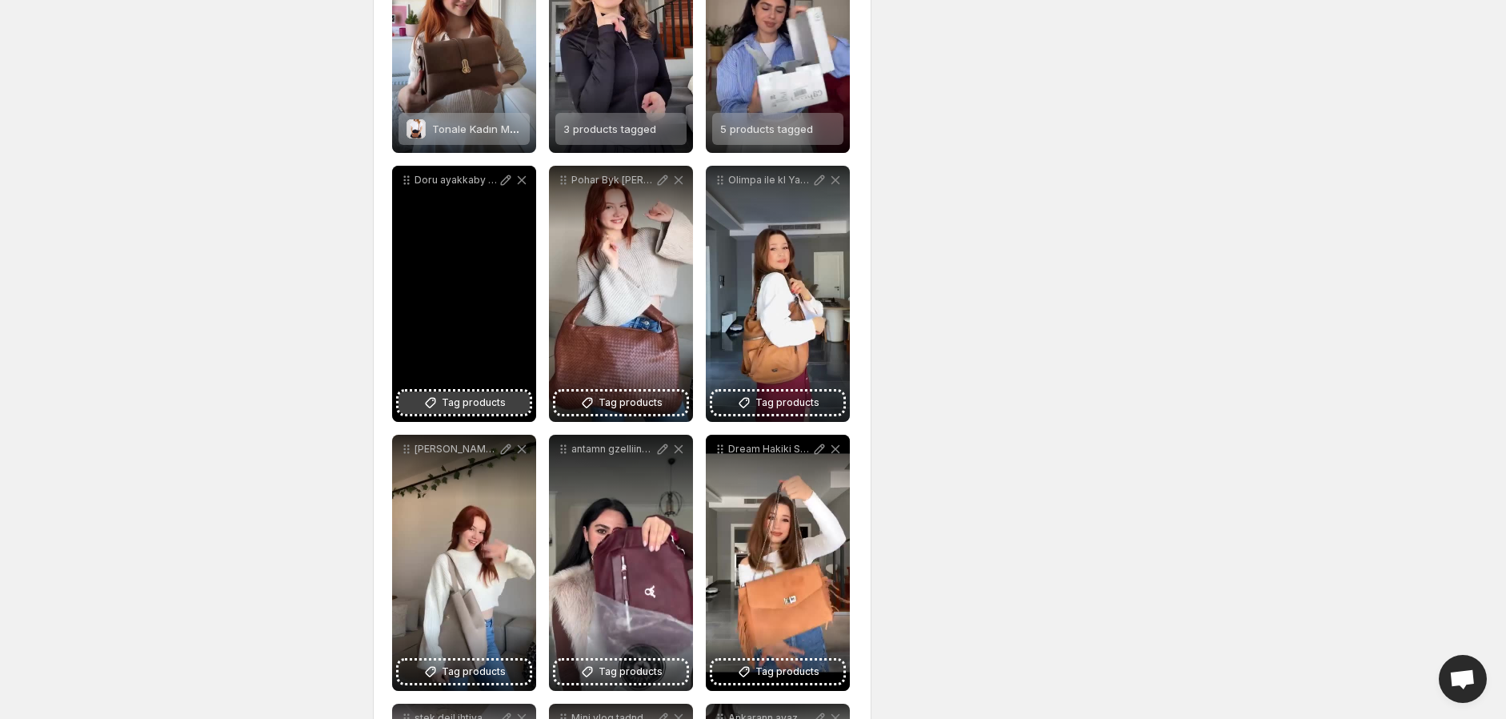
click at [464, 405] on span "Tag products" at bounding box center [474, 403] width 64 height 16
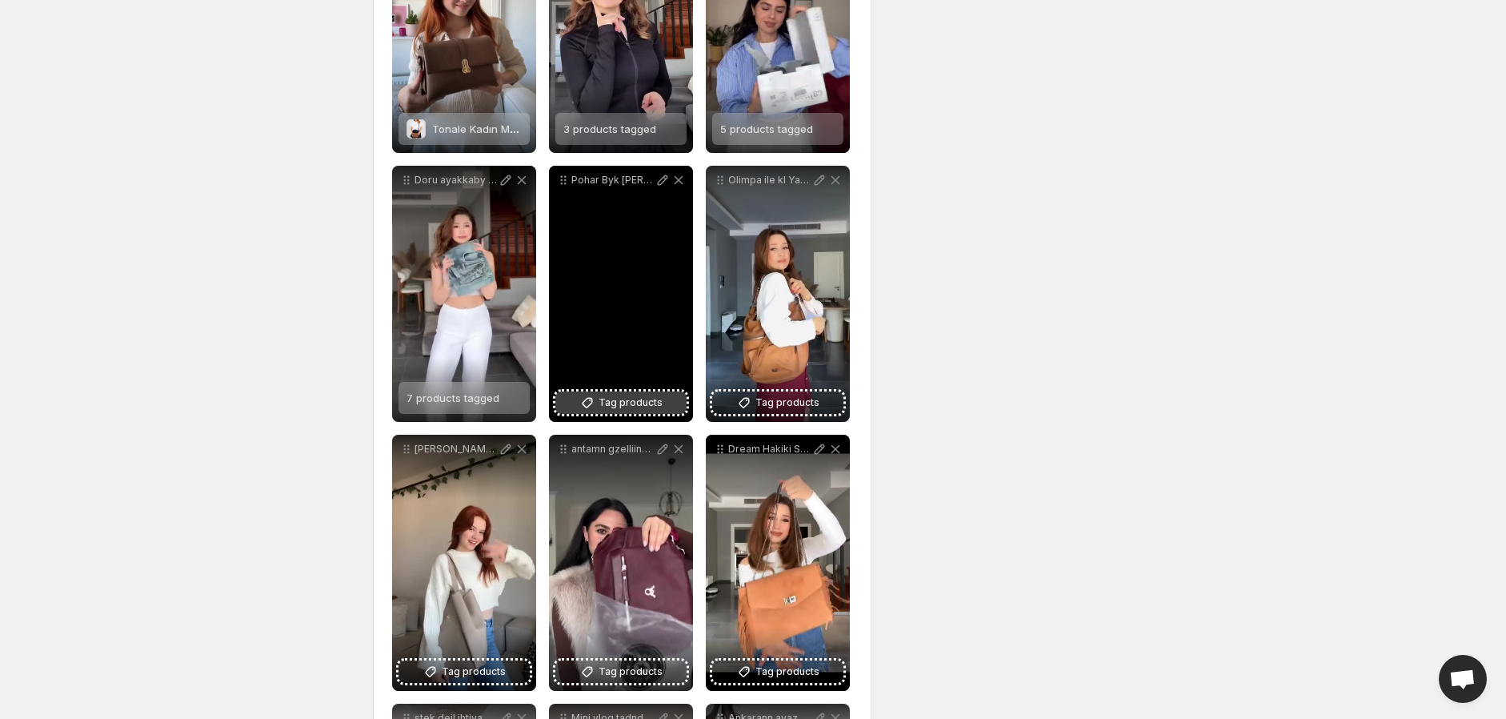
click at [618, 404] on span "Tag products" at bounding box center [631, 403] width 64 height 16
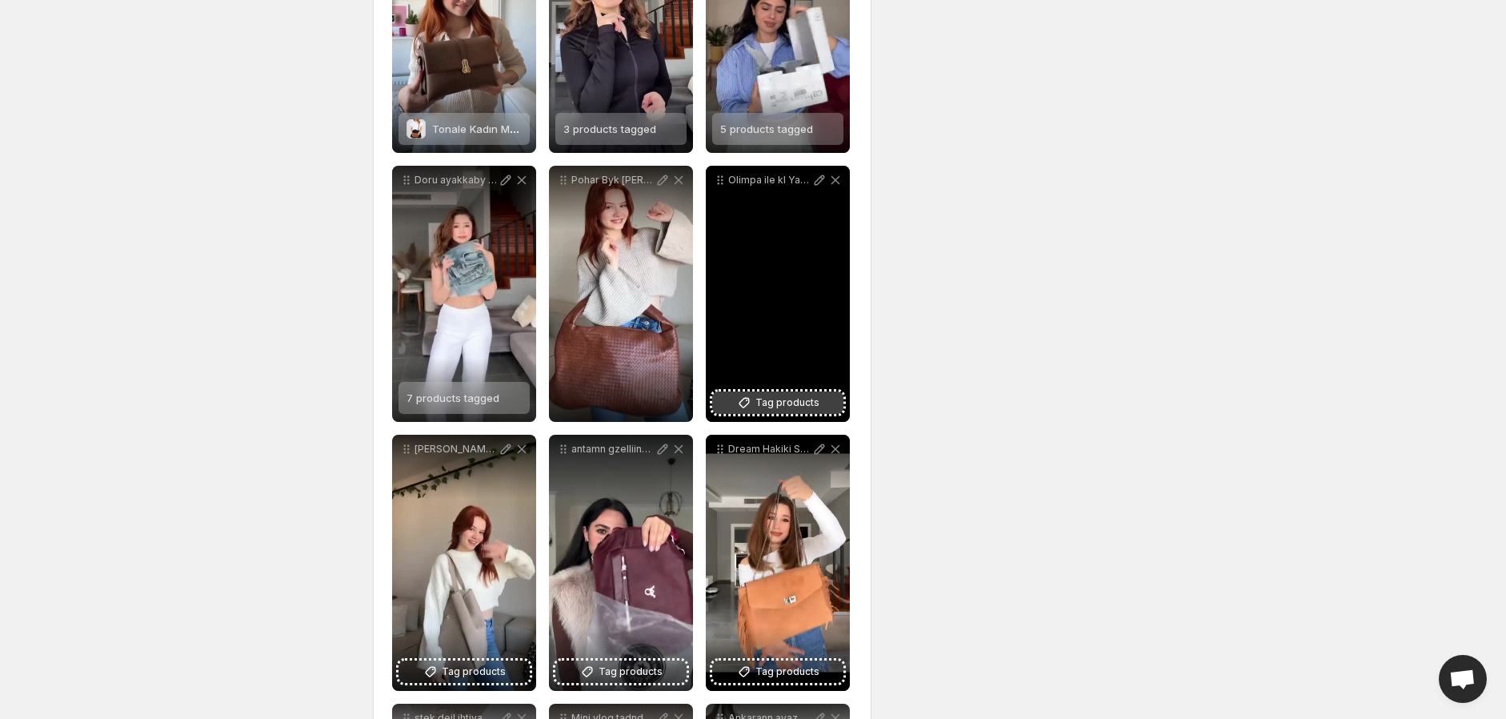
click at [804, 407] on span "Tag products" at bounding box center [788, 403] width 64 height 16
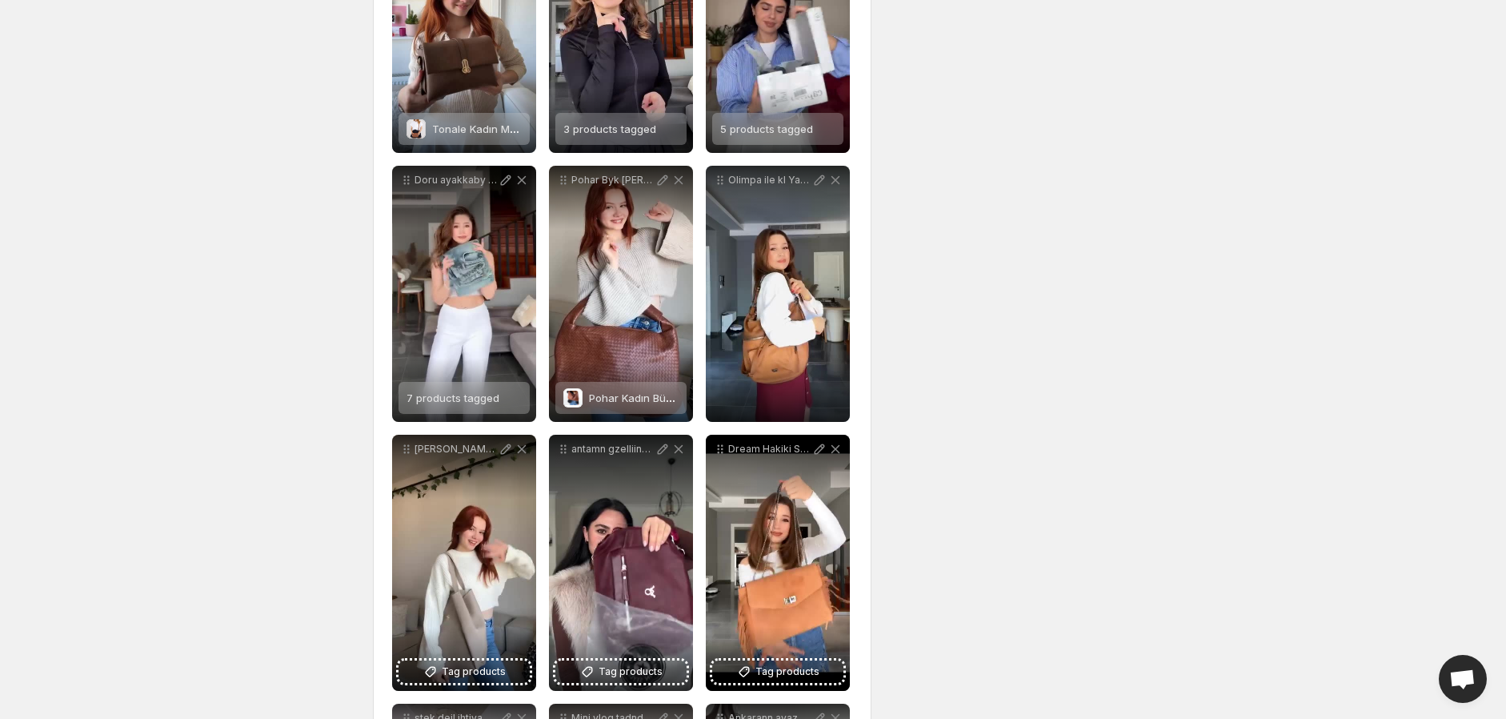
scroll to position [1067, 0]
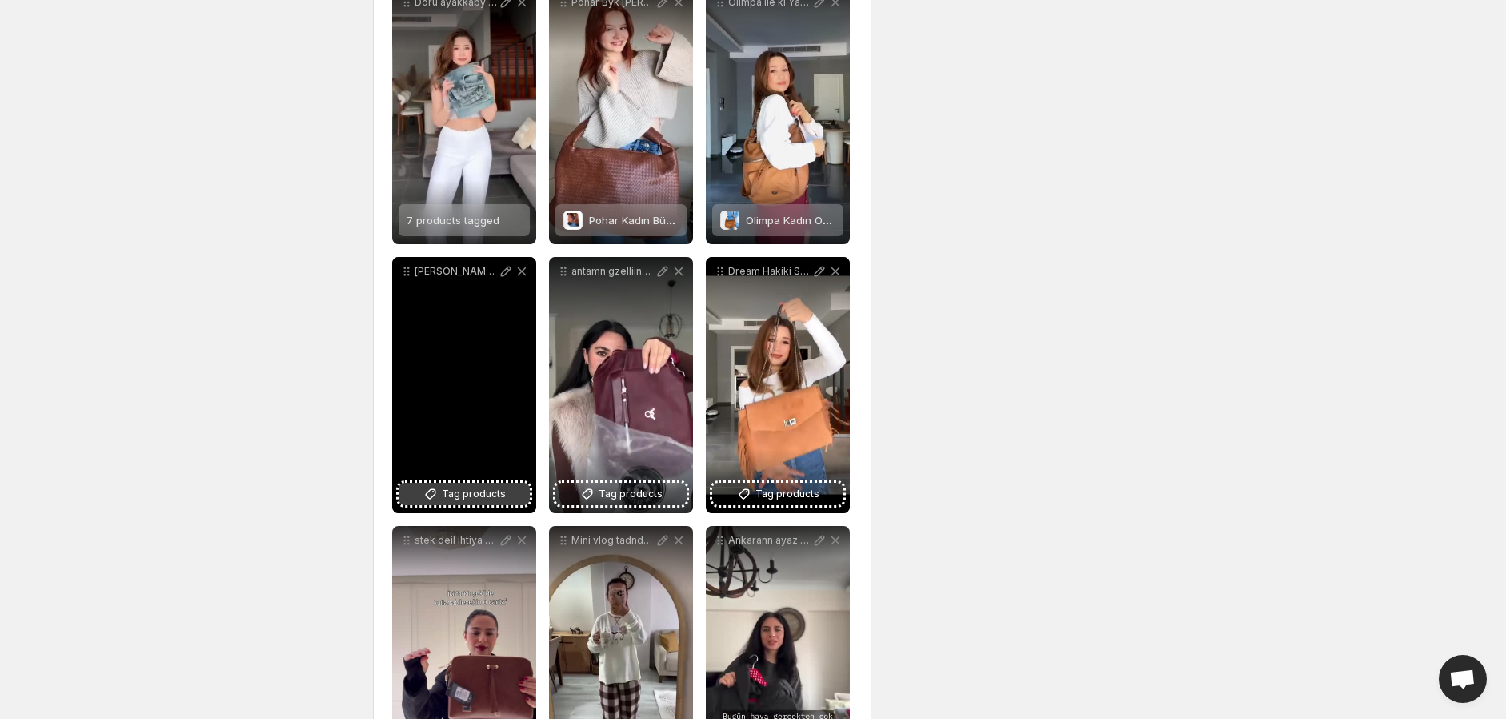
click at [471, 493] on span "Tag products" at bounding box center [474, 494] width 64 height 16
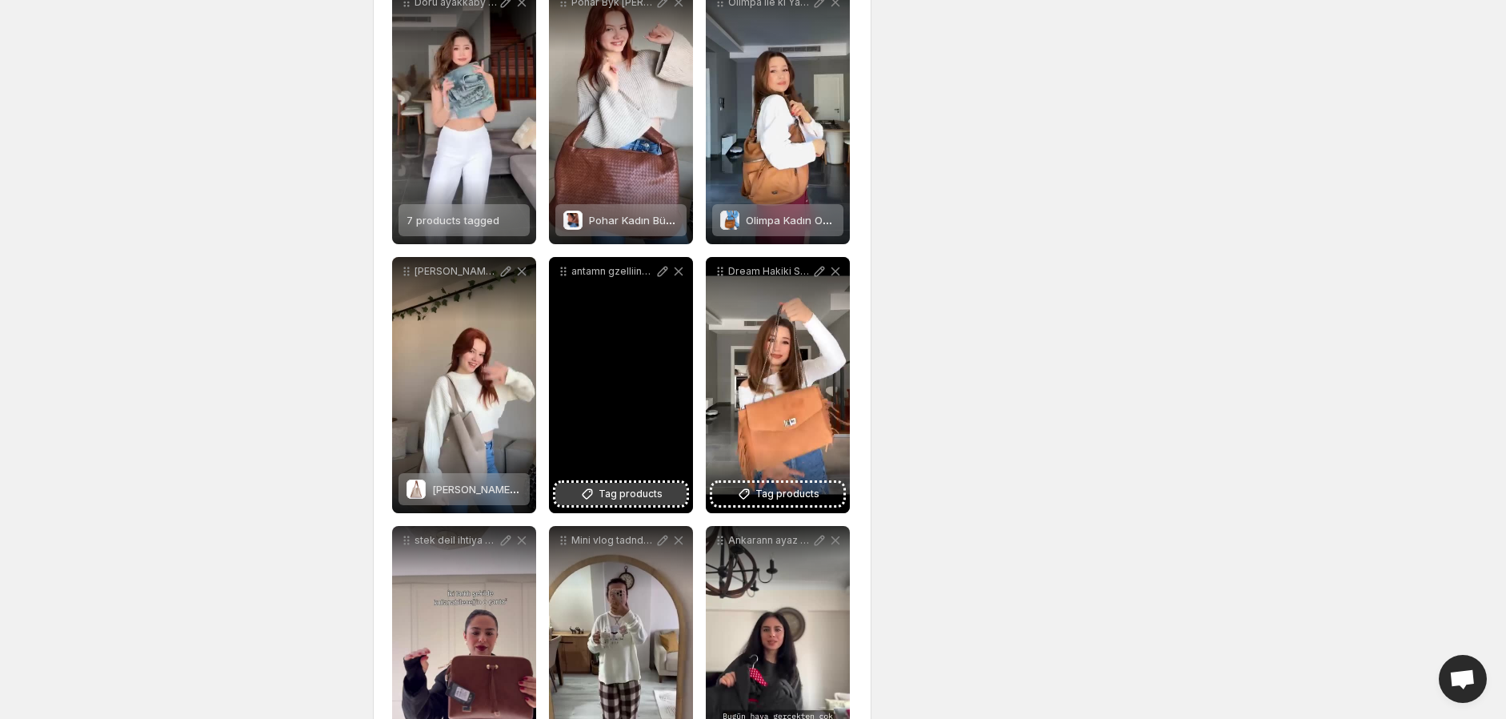
click at [619, 497] on span "Tag products" at bounding box center [631, 494] width 64 height 16
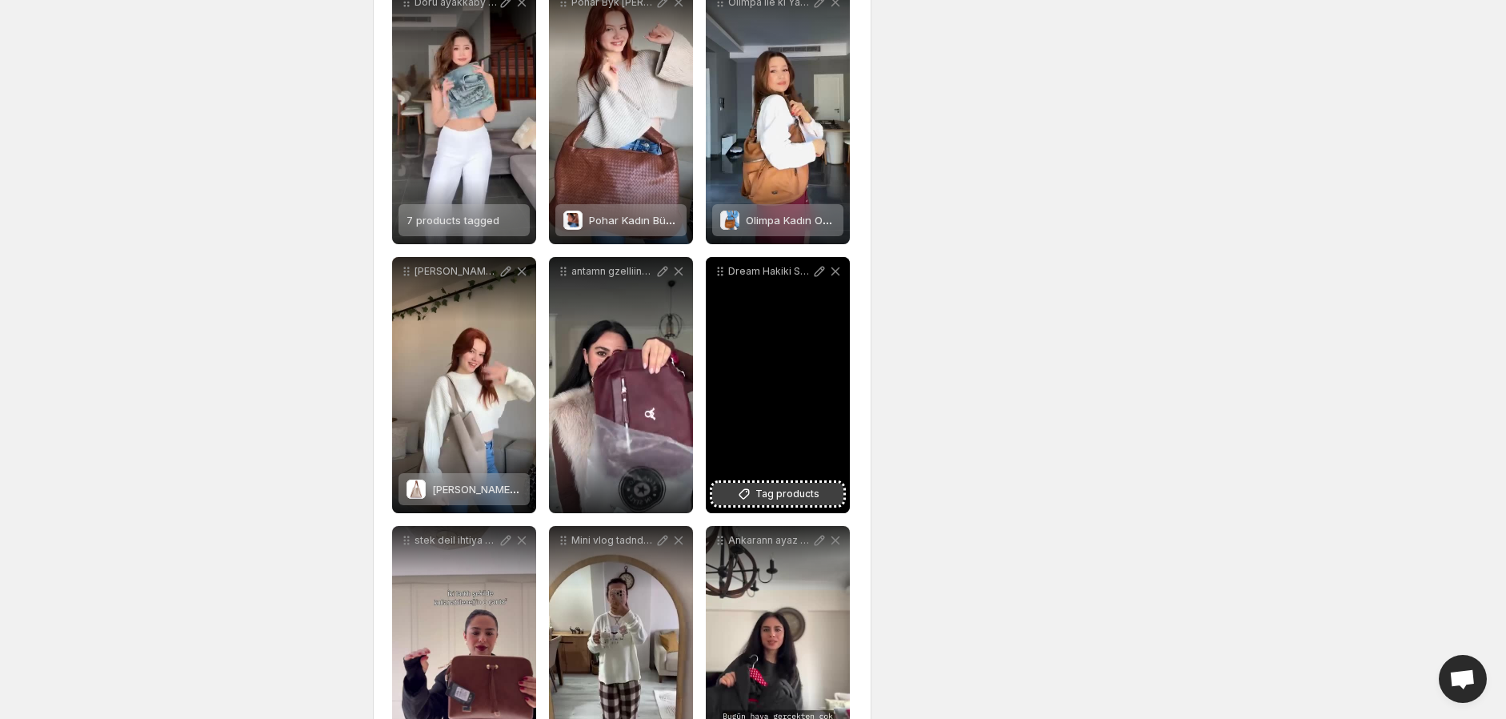
click at [788, 491] on span "Tag products" at bounding box center [788, 494] width 64 height 16
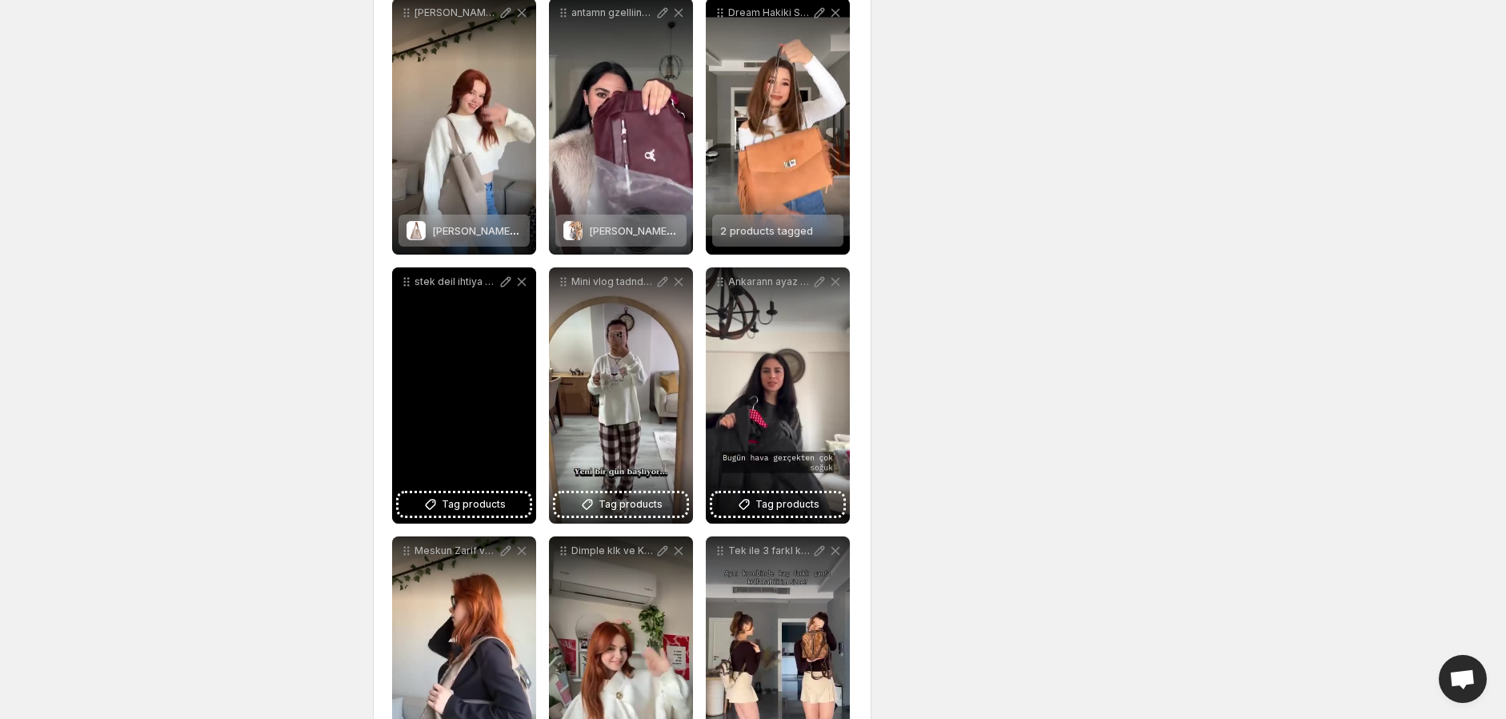
scroll to position [1333, 0]
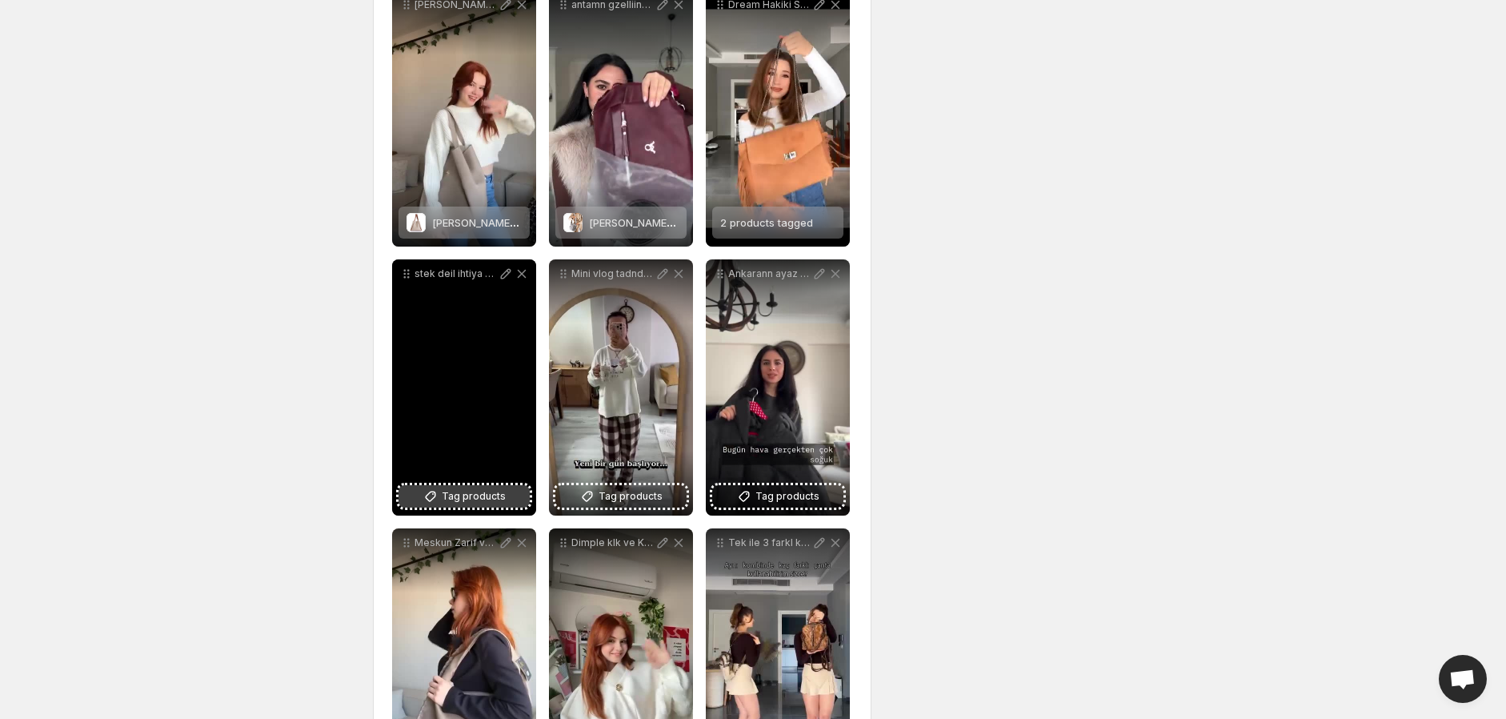
click at [476, 495] on span "Tag products" at bounding box center [474, 496] width 64 height 16
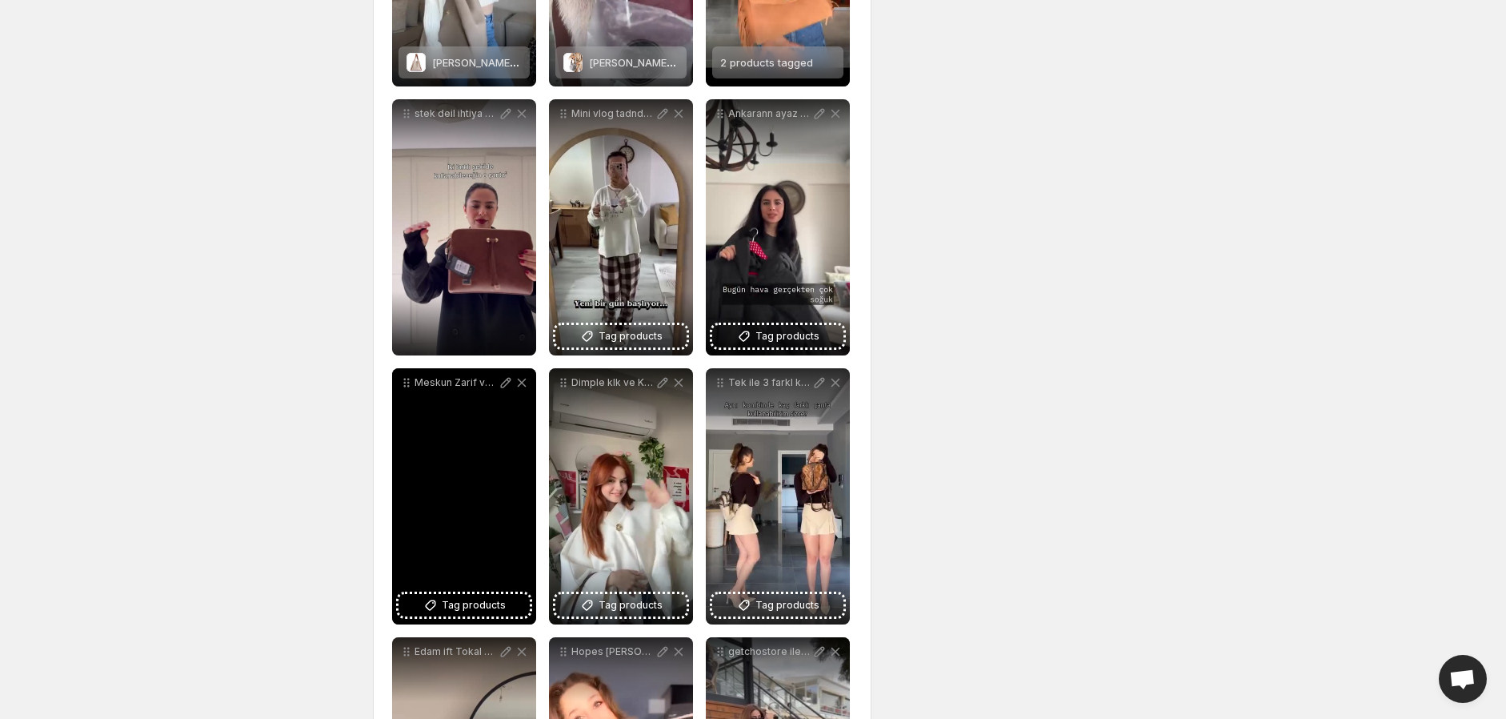
scroll to position [1511, 0]
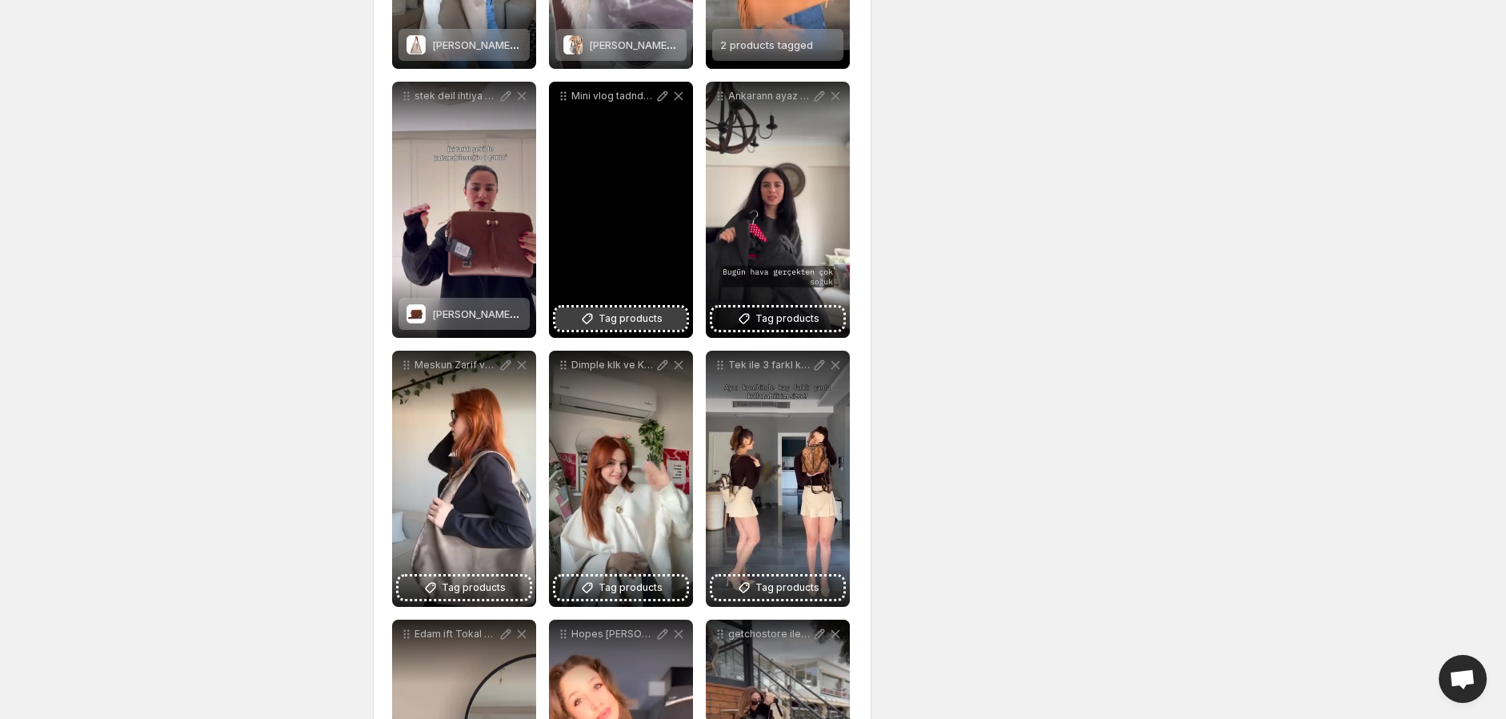
click at [624, 315] on span "Tag products" at bounding box center [631, 319] width 64 height 16
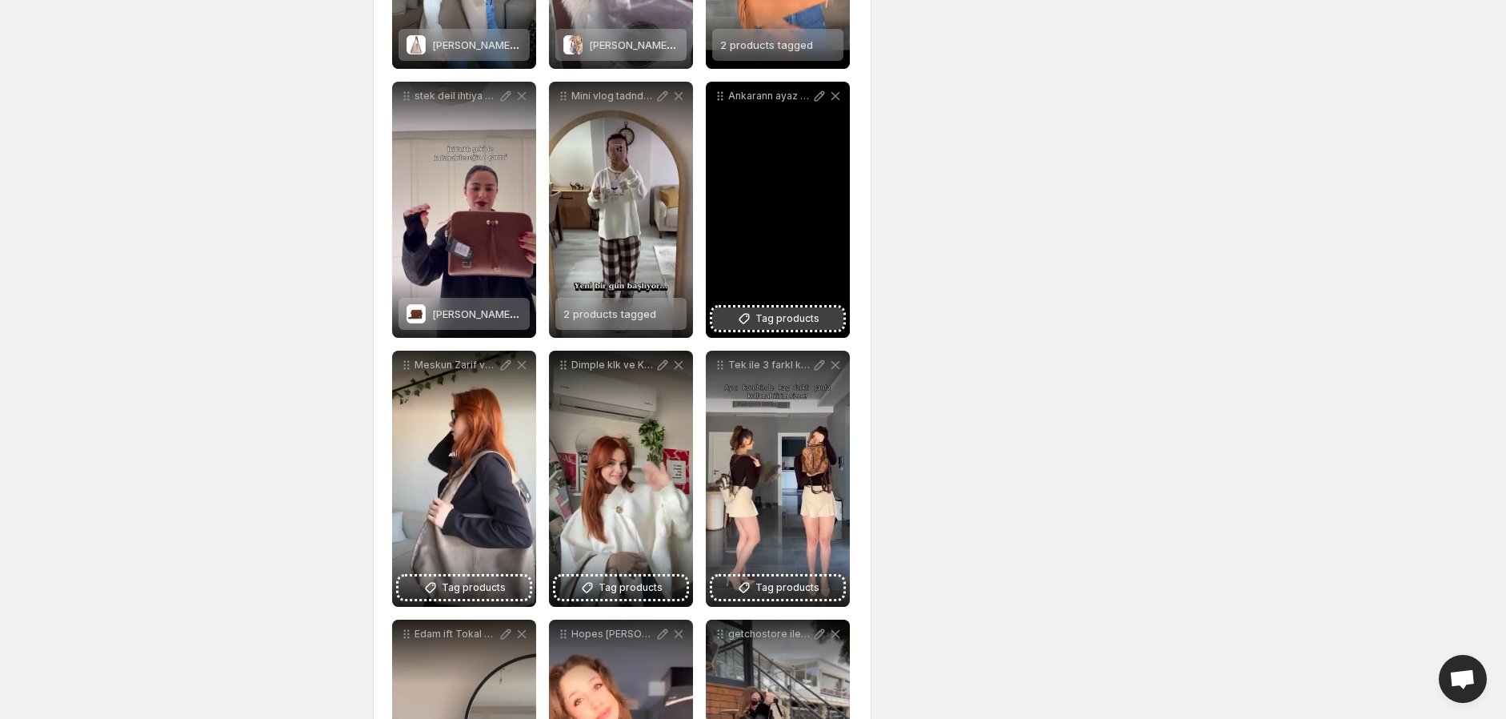
click at [784, 315] on span "Tag products" at bounding box center [788, 319] width 64 height 16
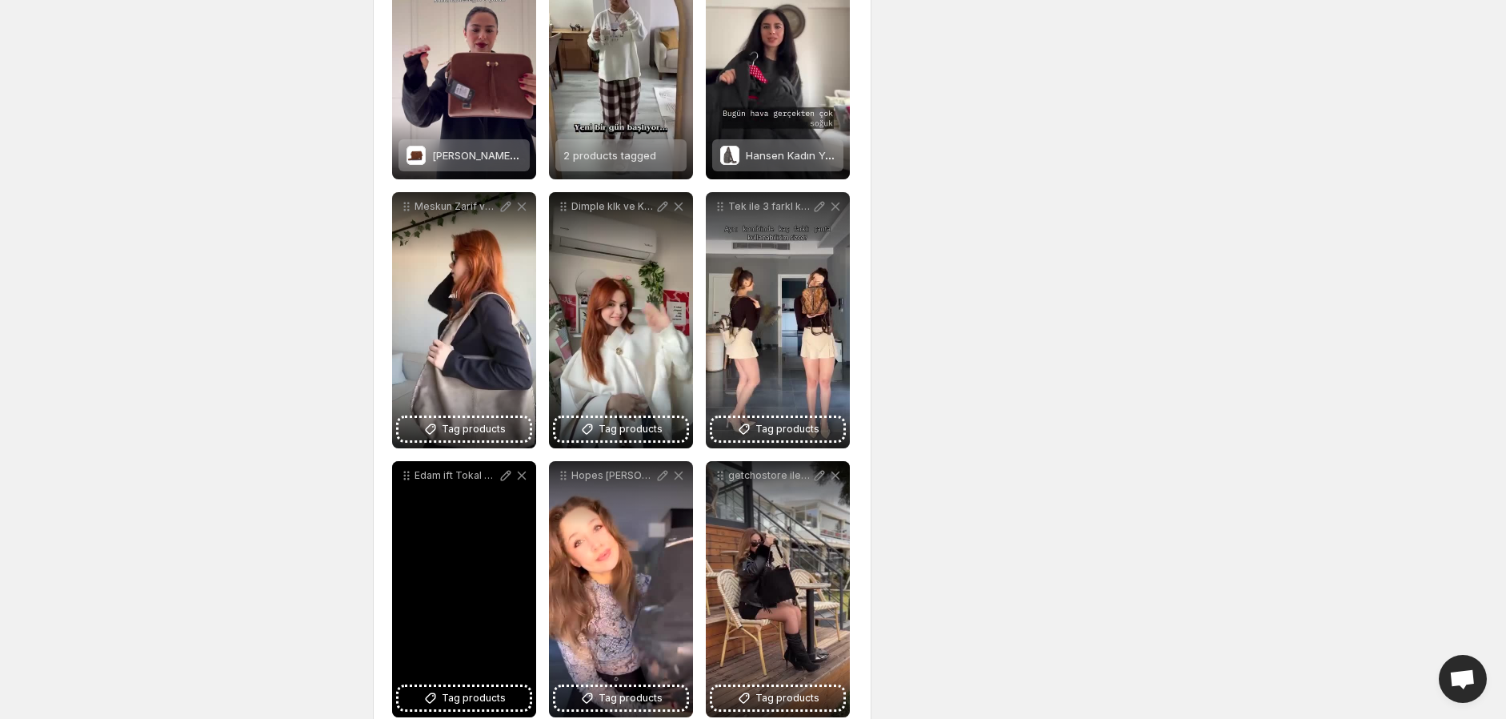
scroll to position [1690, 0]
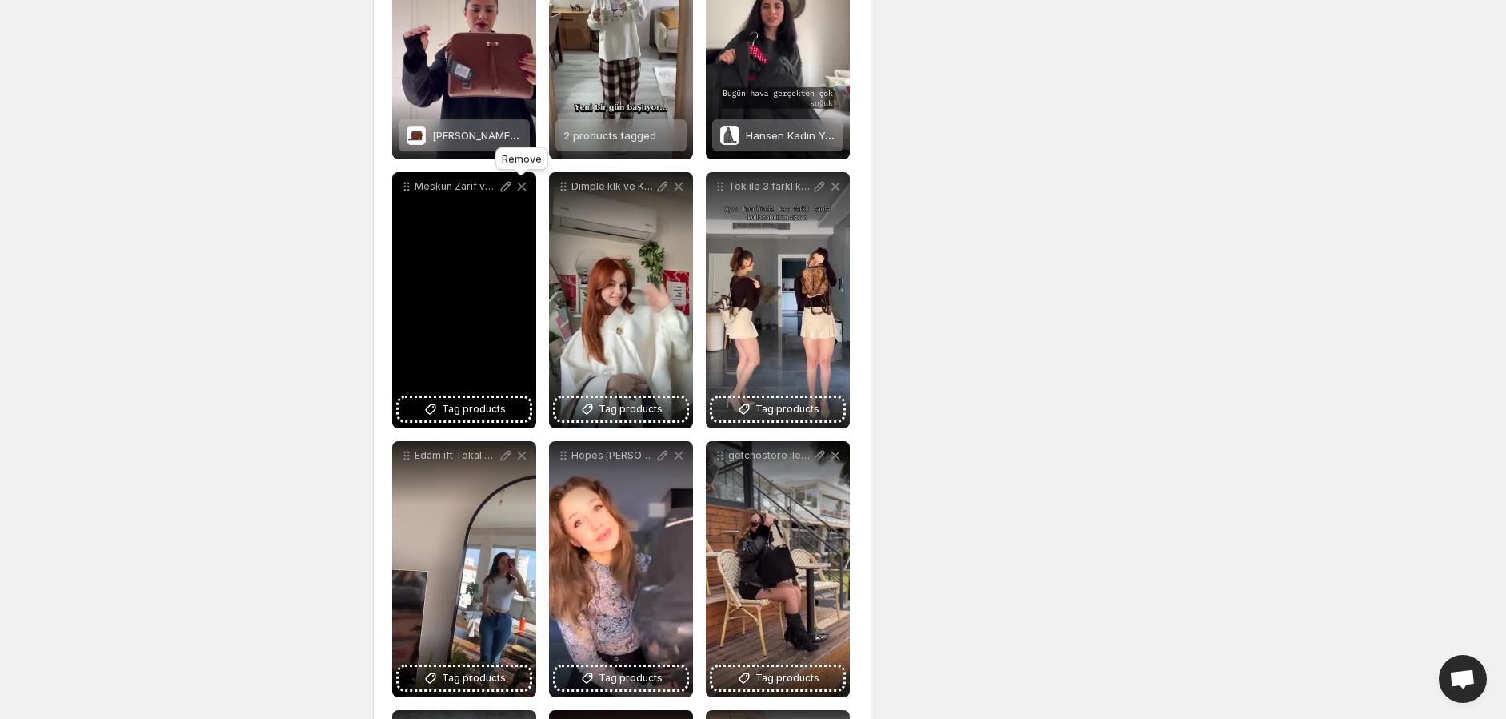
click at [518, 188] on icon at bounding box center [522, 186] width 16 height 16
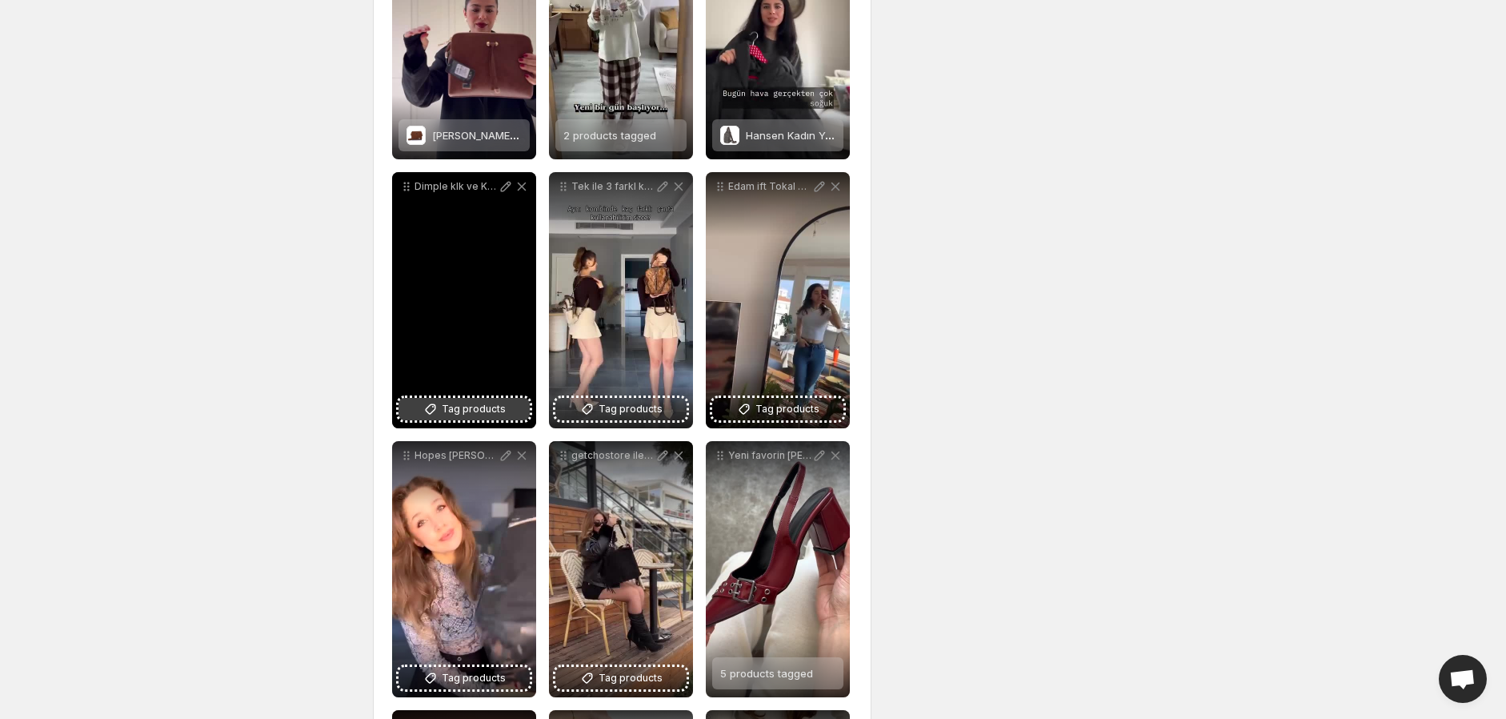
click at [462, 413] on span "Tag products" at bounding box center [474, 409] width 64 height 16
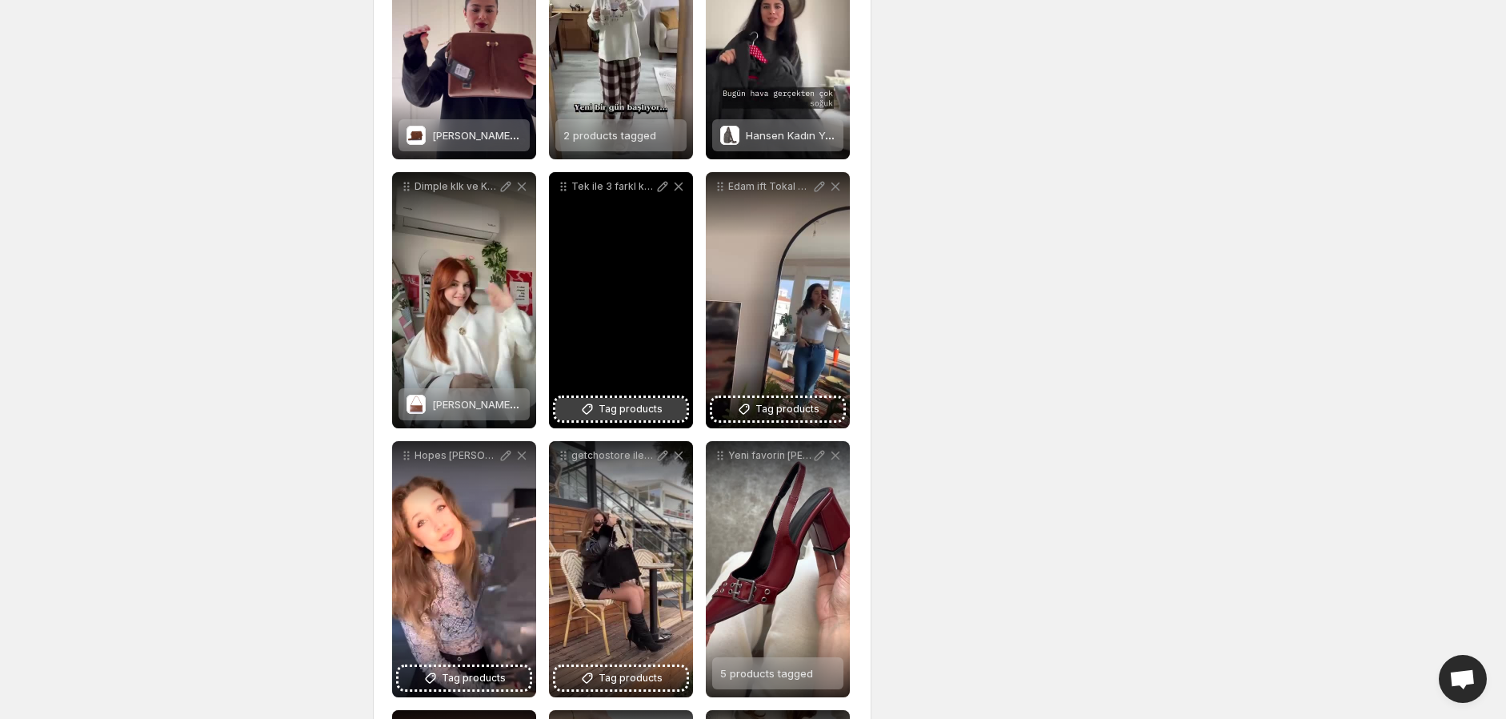
click at [619, 403] on span "Tag products" at bounding box center [631, 409] width 64 height 16
click at [627, 403] on span "[PERSON_NAME] Zincir Detaylı Sırt Çantası" at bounding box center [694, 404] width 210 height 13
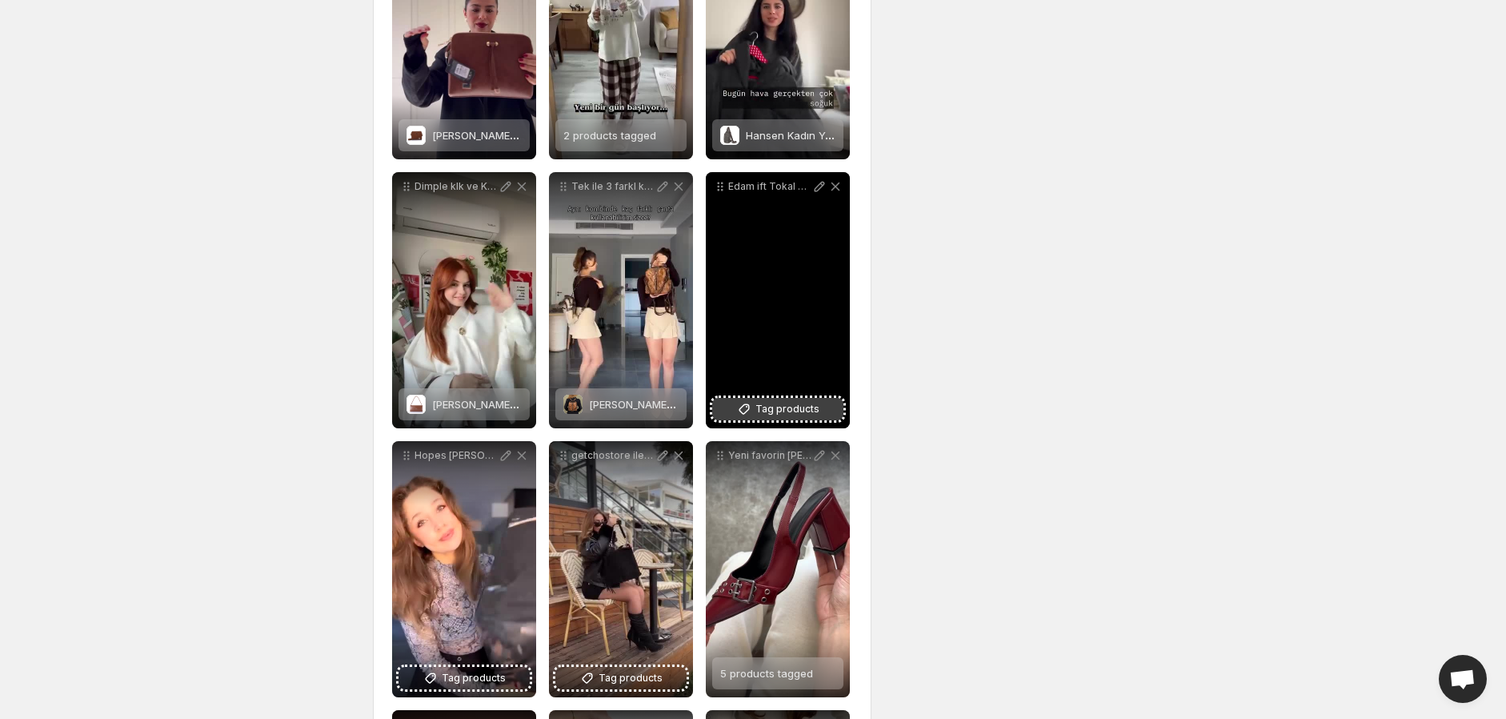
click at [779, 405] on span "Tag products" at bounding box center [788, 409] width 64 height 16
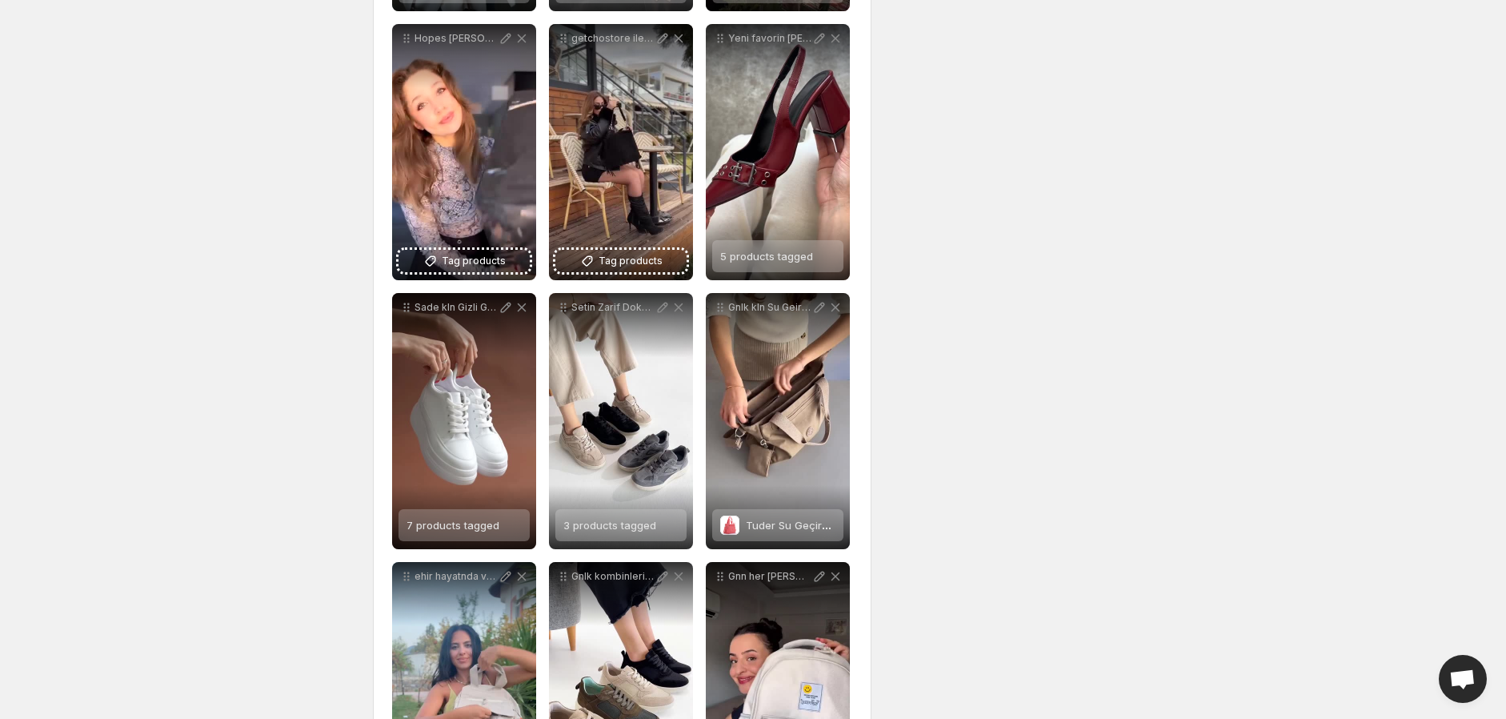
scroll to position [2134, 0]
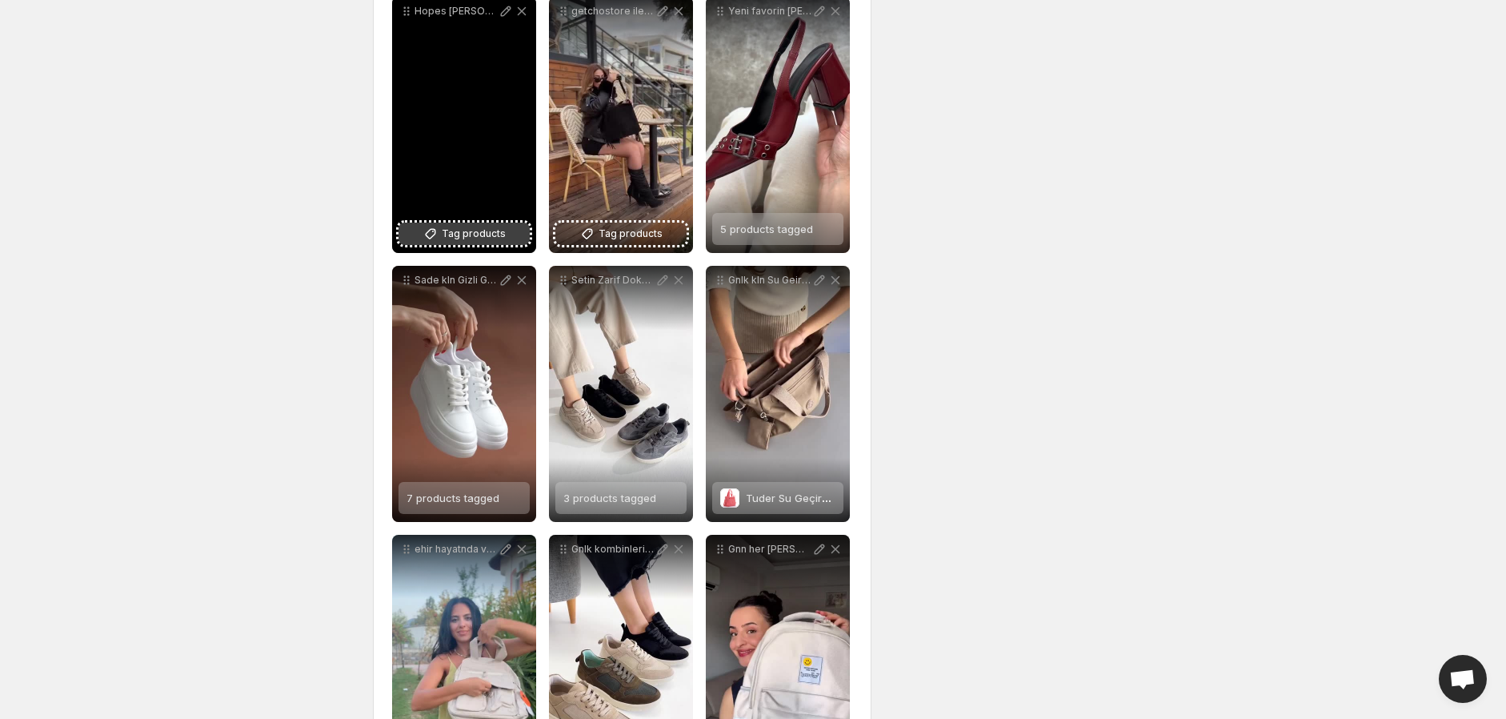
click at [476, 228] on span "Tag products" at bounding box center [474, 234] width 64 height 16
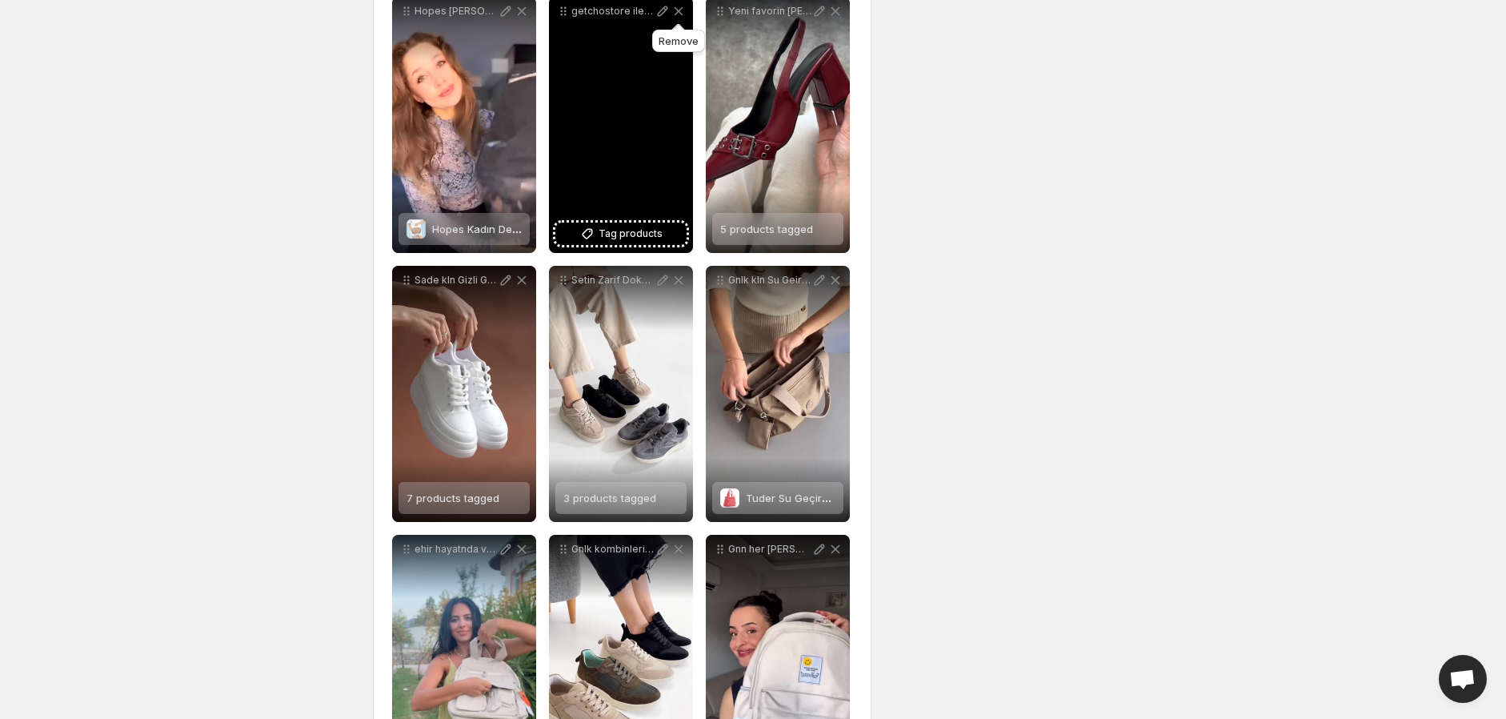
click at [681, 10] on icon at bounding box center [679, 11] width 16 height 16
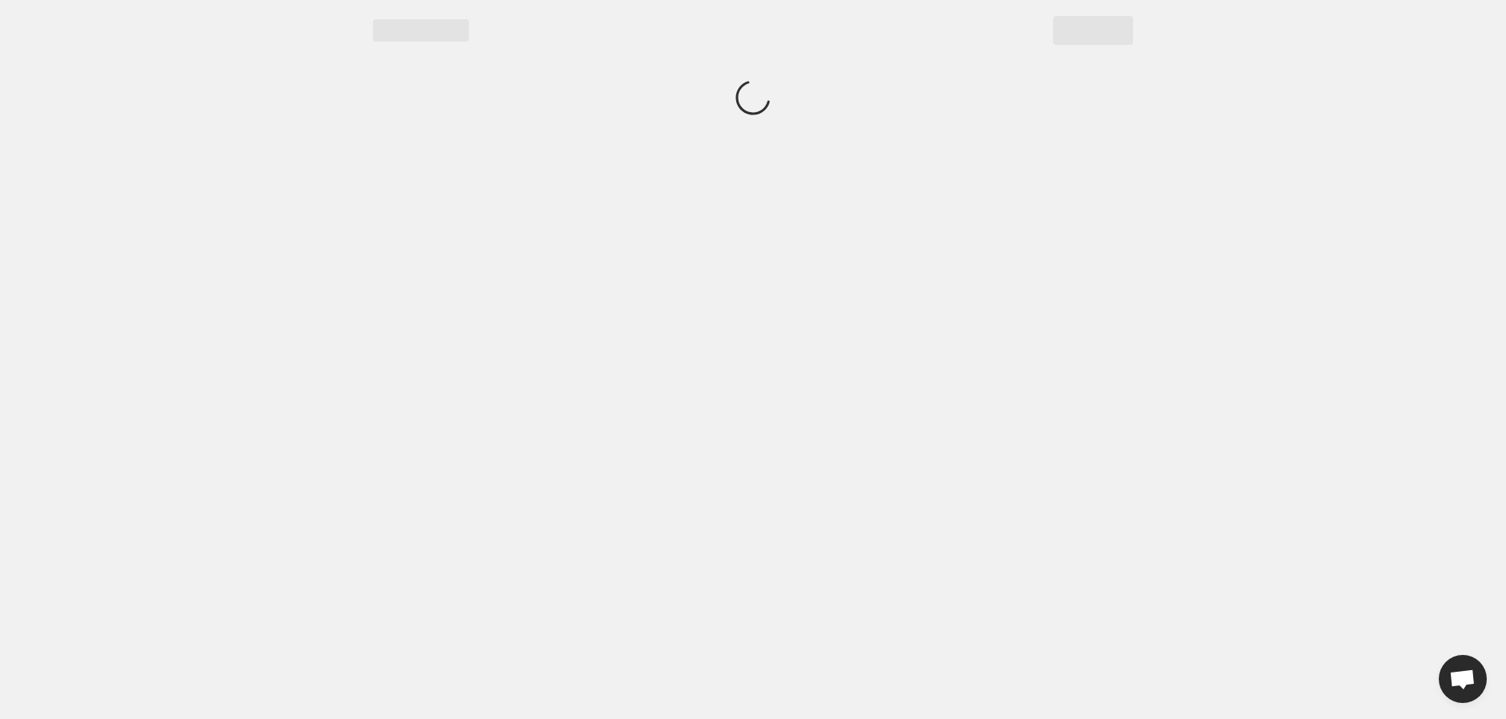
scroll to position [0, 0]
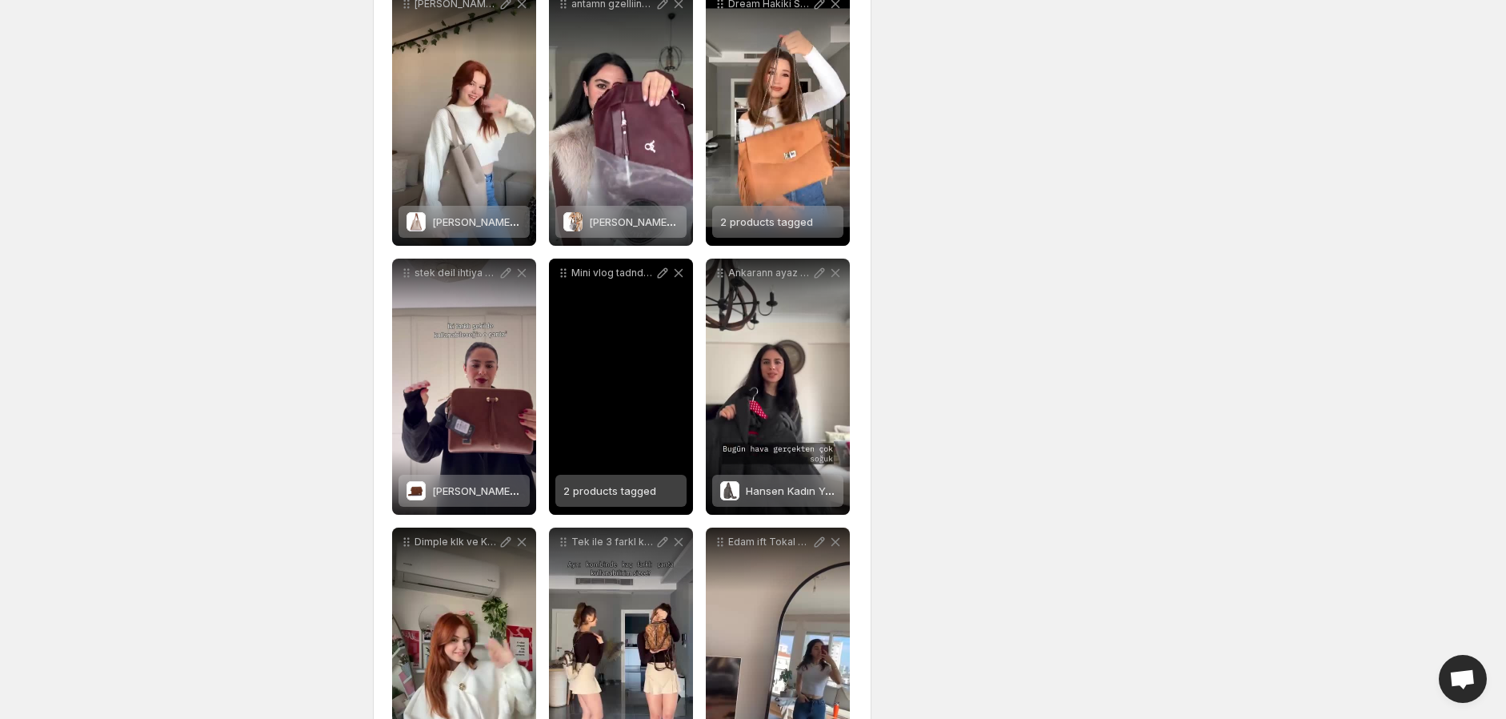
scroll to position [1333, 0]
